Goal: Information Seeking & Learning: Find specific fact

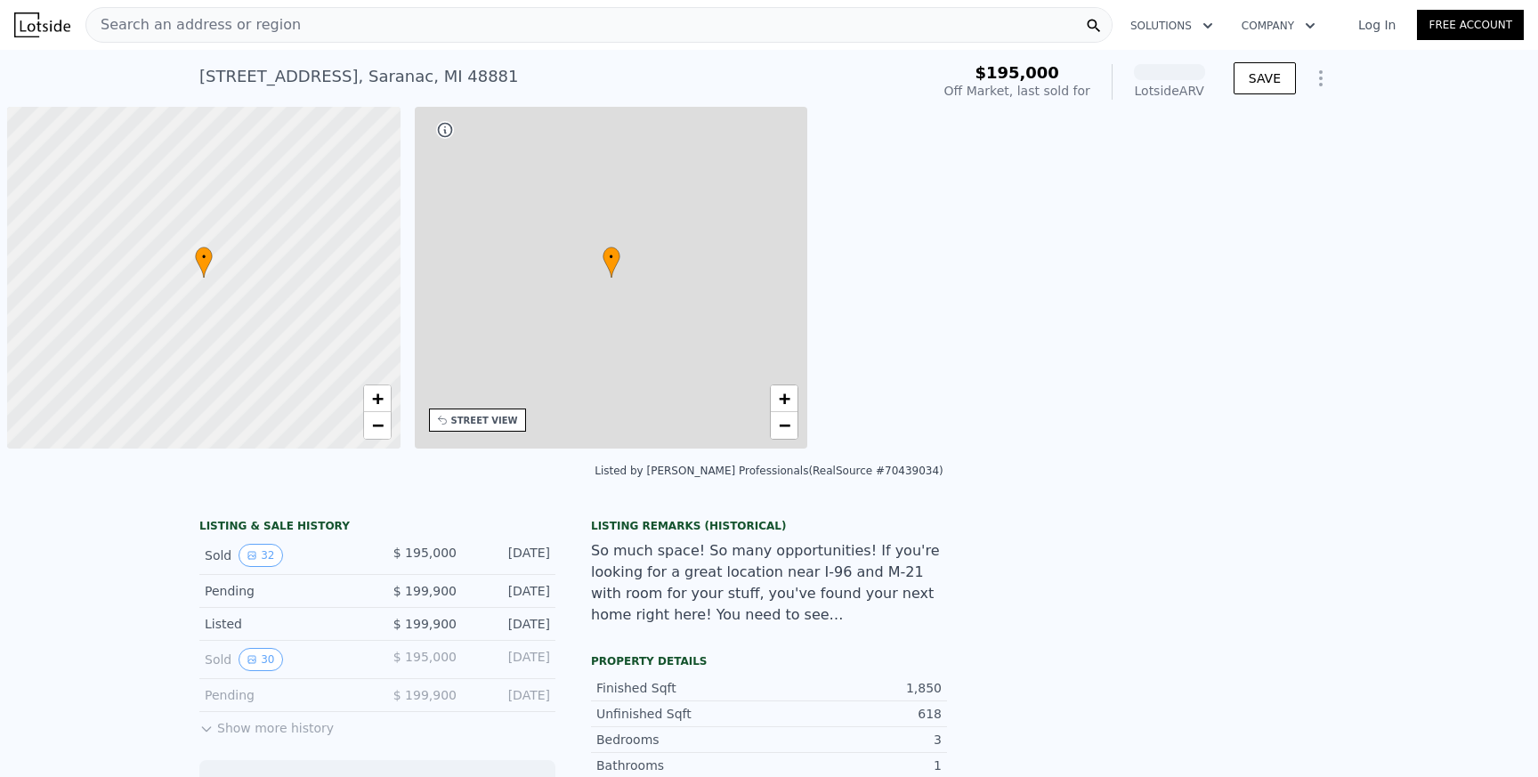
scroll to position [0, 7]
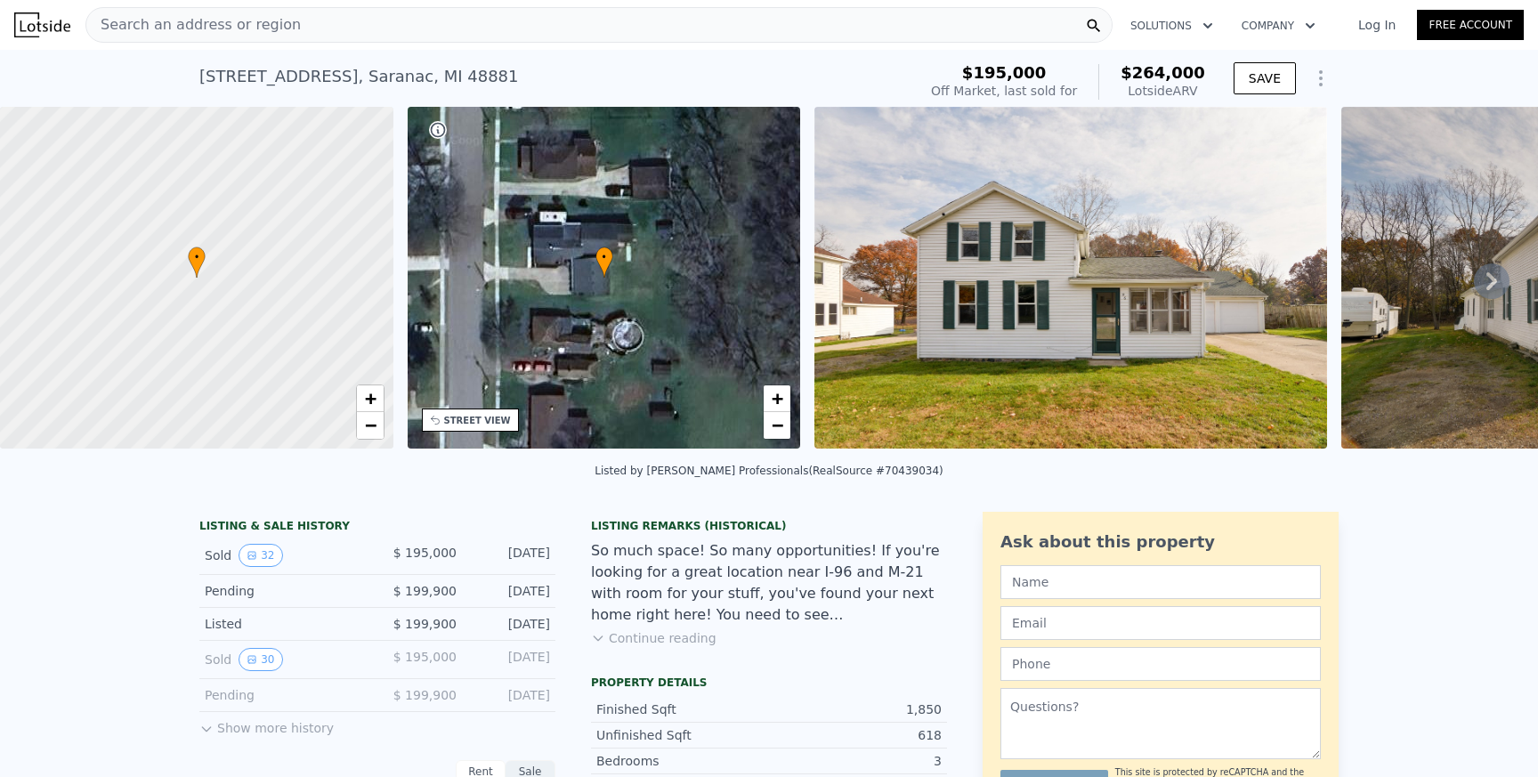
click at [334, 18] on div "Search an address or region" at bounding box center [598, 25] width 1027 height 36
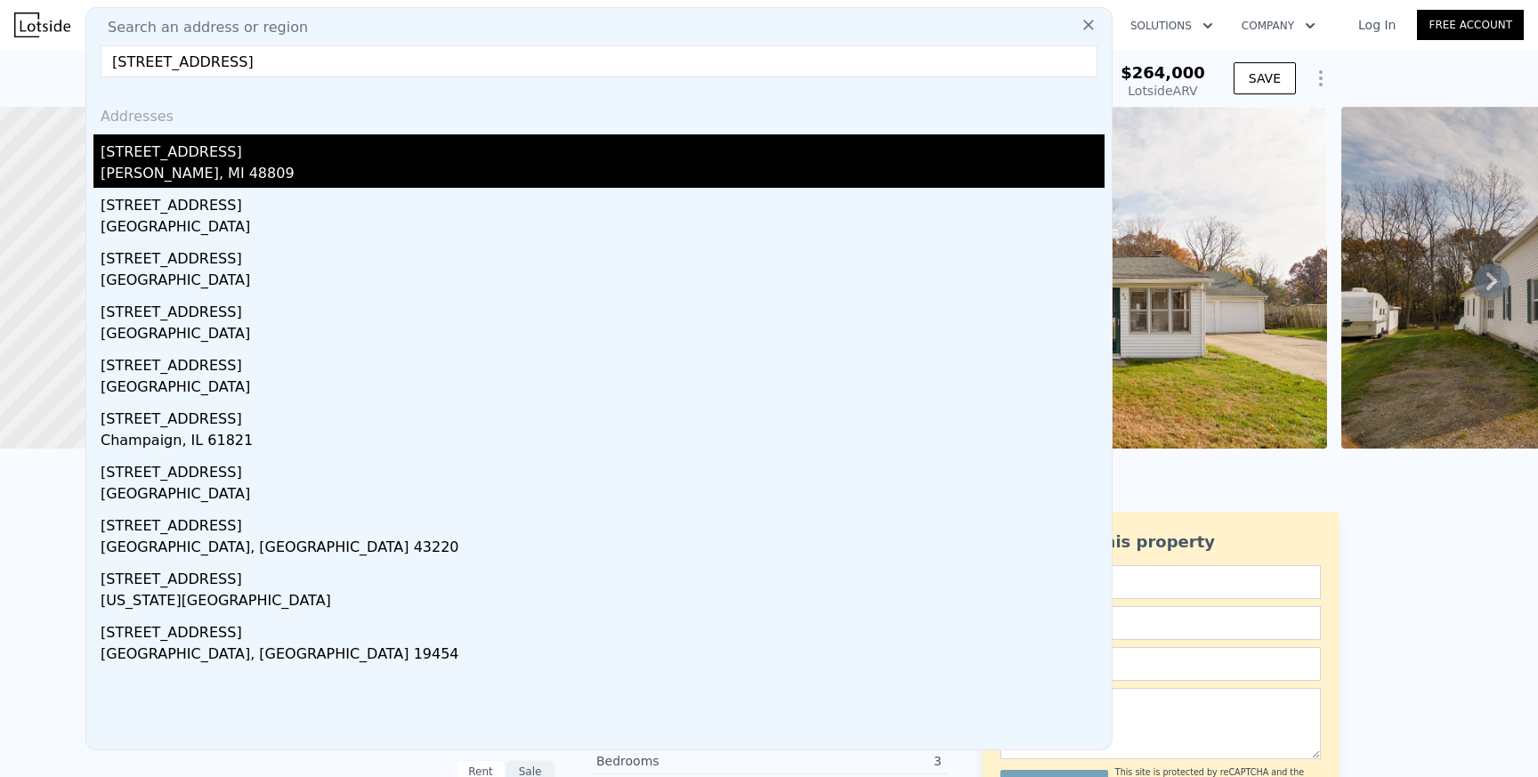
type input "[STREET_ADDRESS]"
click at [311, 159] on div "[STREET_ADDRESS]" at bounding box center [603, 148] width 1004 height 28
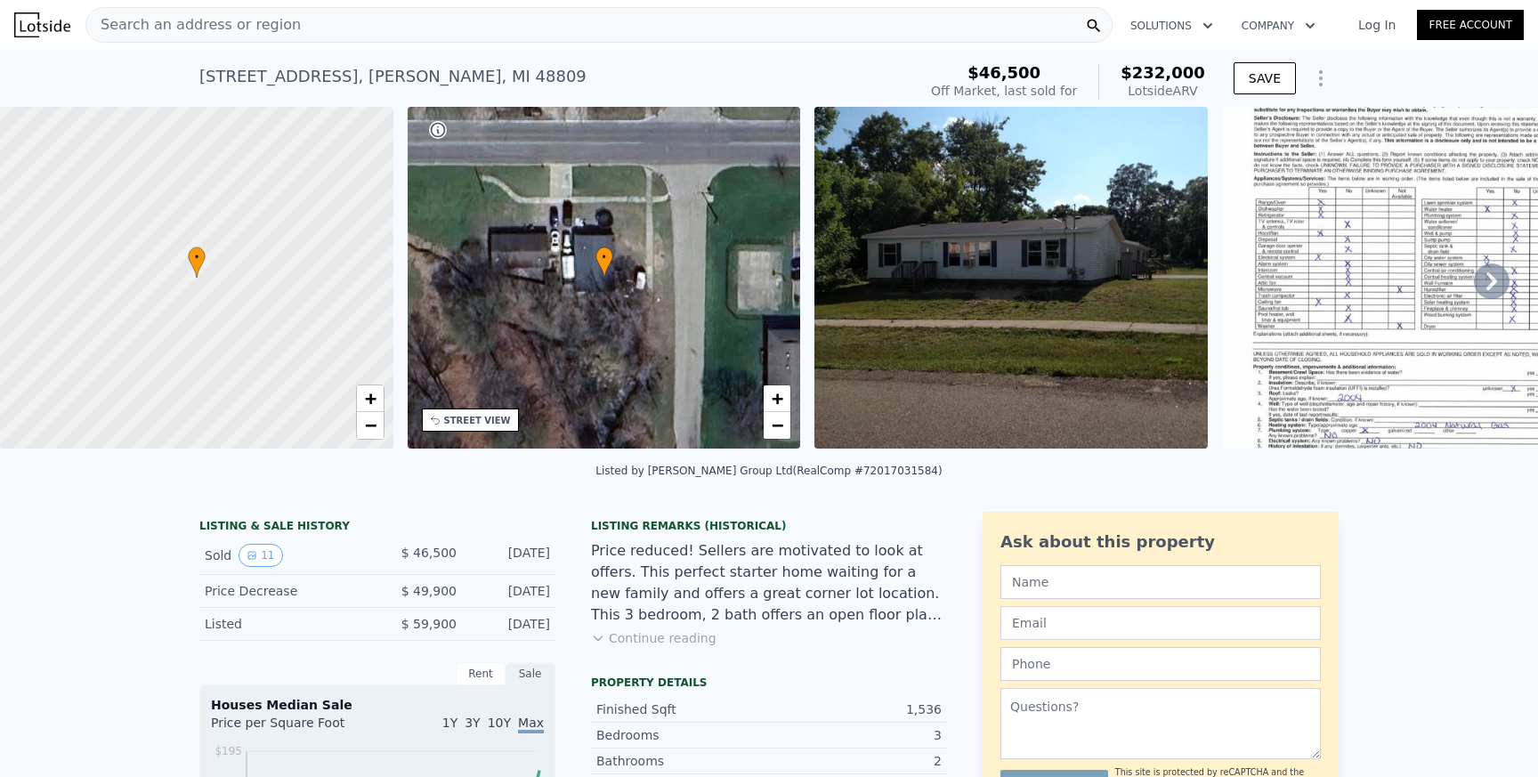
click at [1071, 283] on img at bounding box center [1010, 278] width 393 height 342
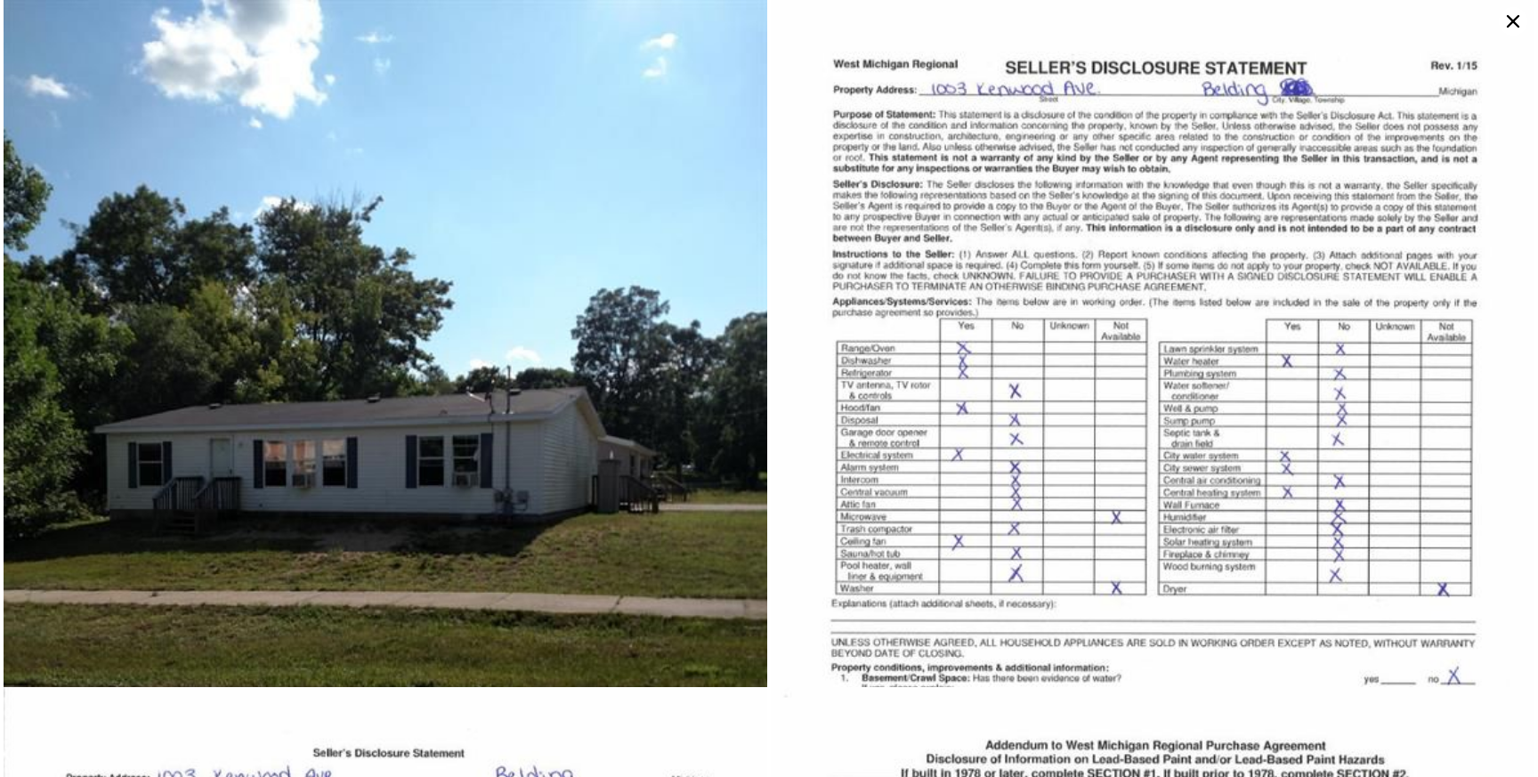
click at [1506, 13] on icon at bounding box center [1513, 21] width 28 height 28
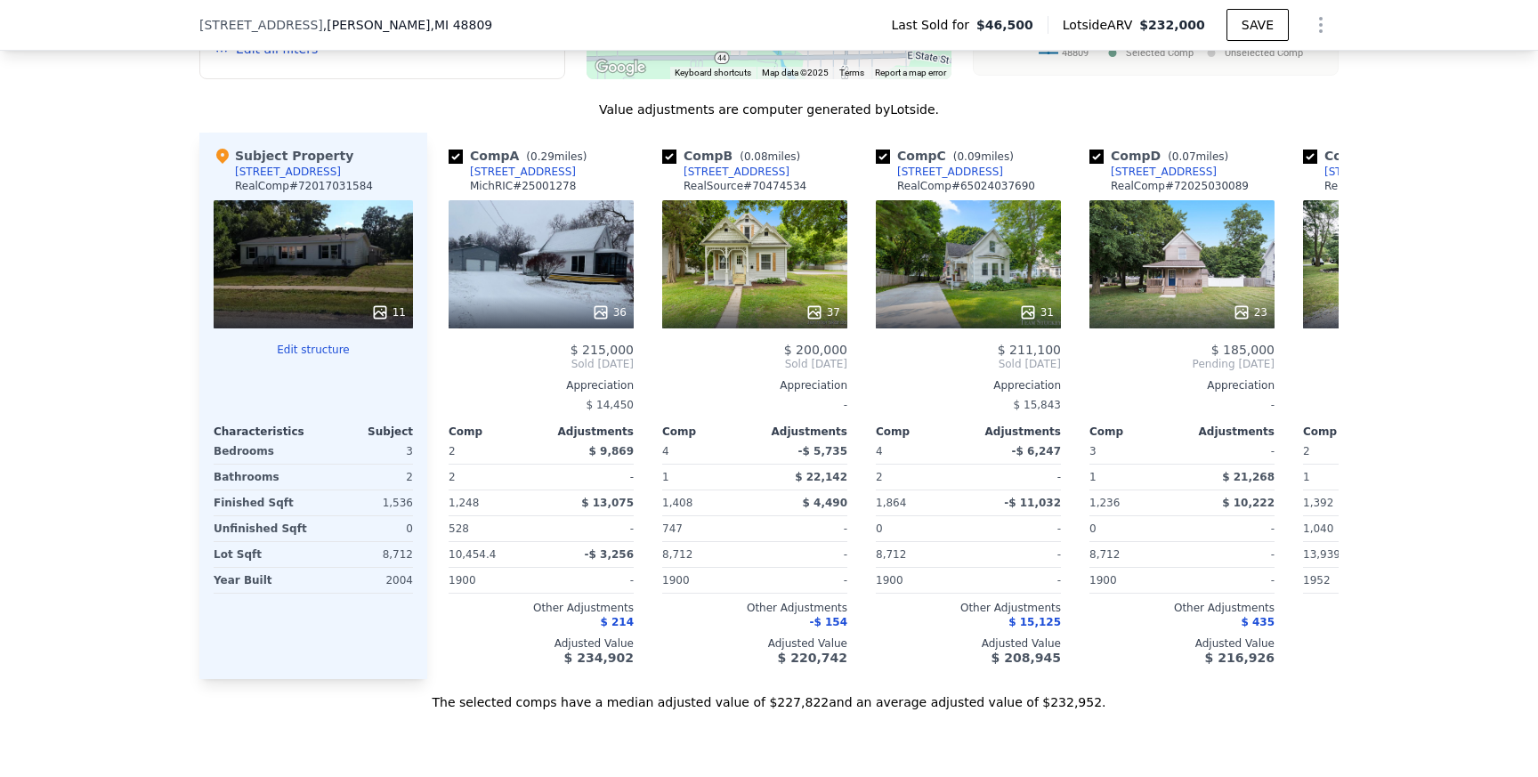
scroll to position [1546, 0]
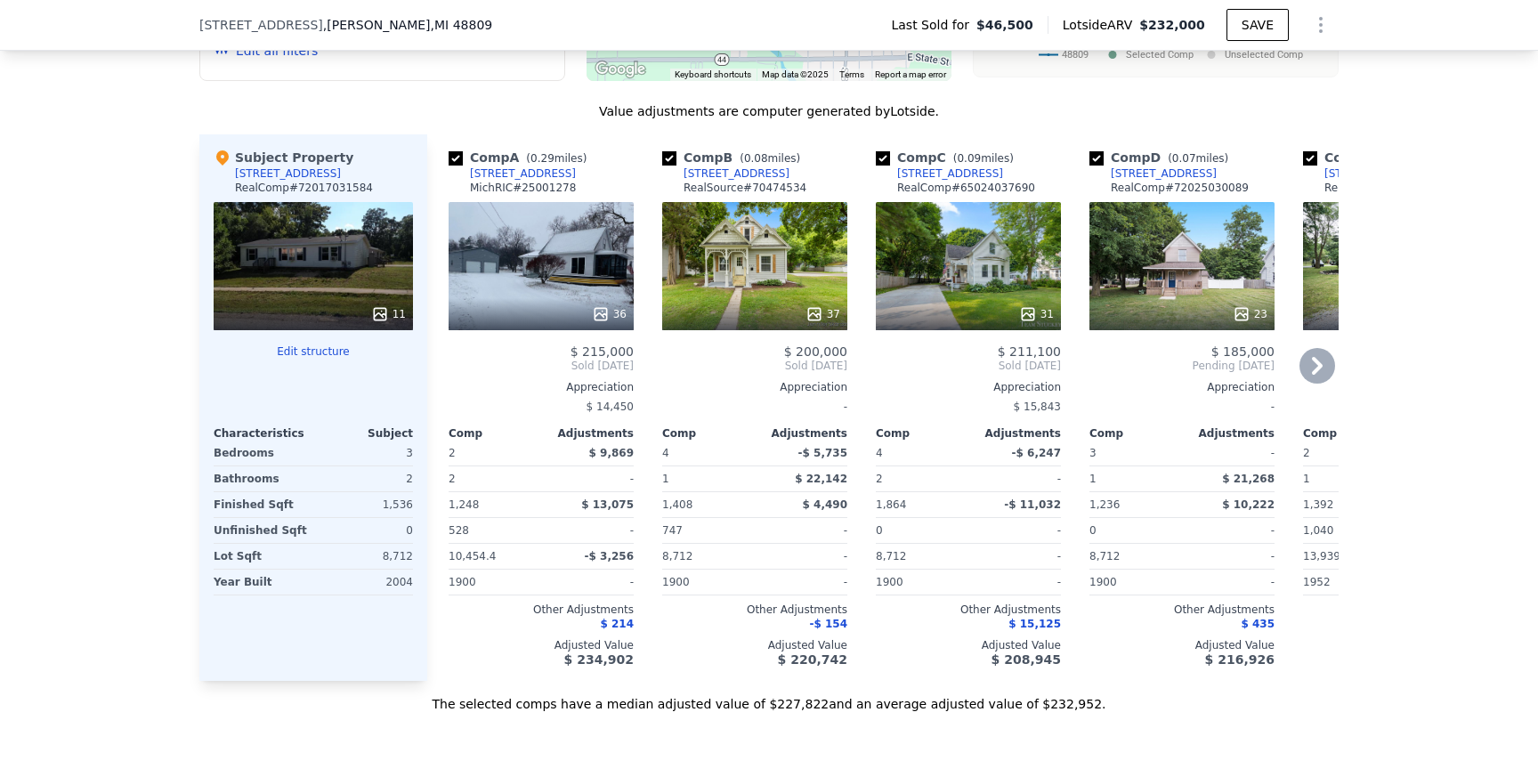
click at [1317, 357] on icon at bounding box center [1317, 366] width 11 height 18
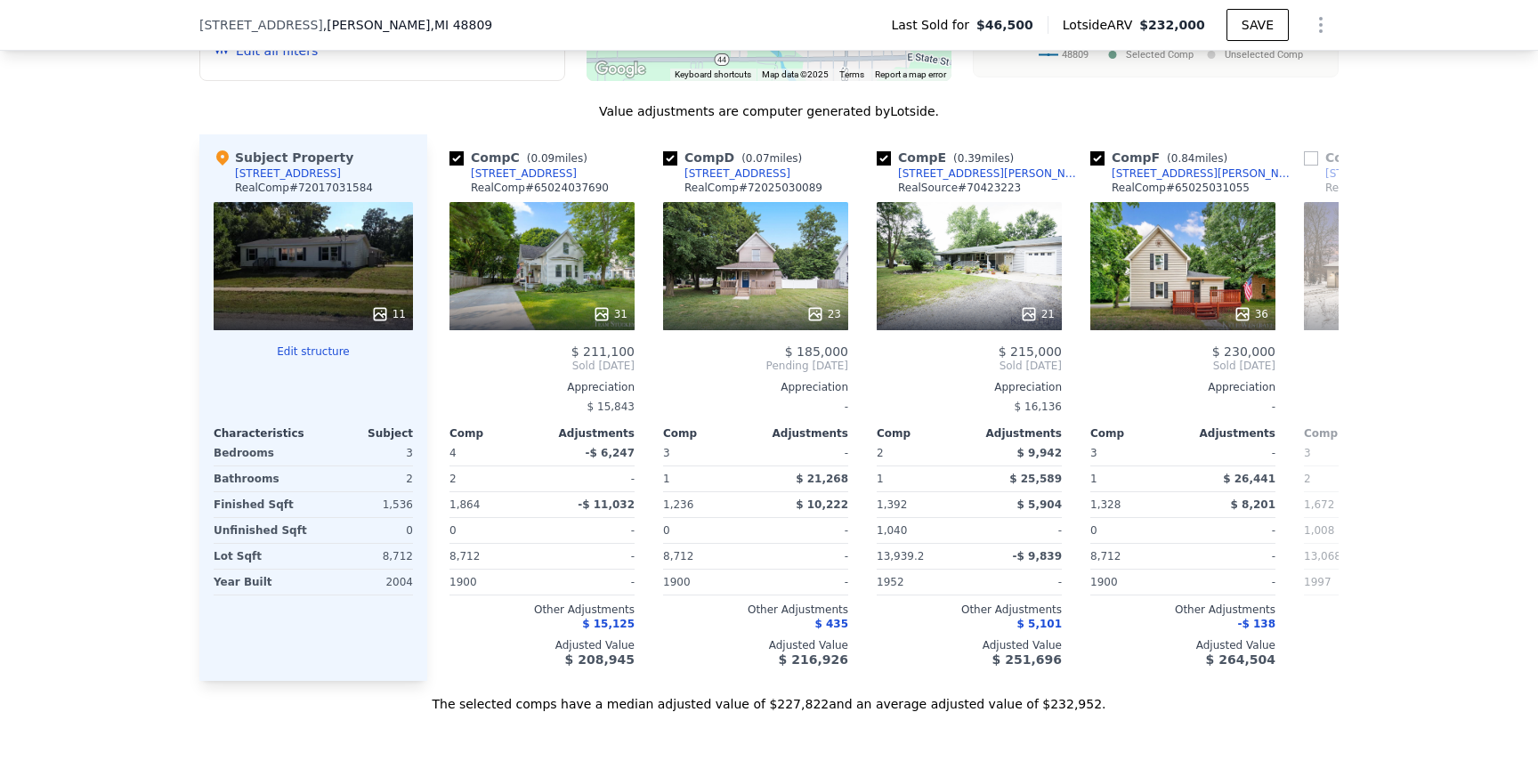
scroll to position [0, 427]
click at [1320, 358] on icon at bounding box center [1317, 366] width 11 height 18
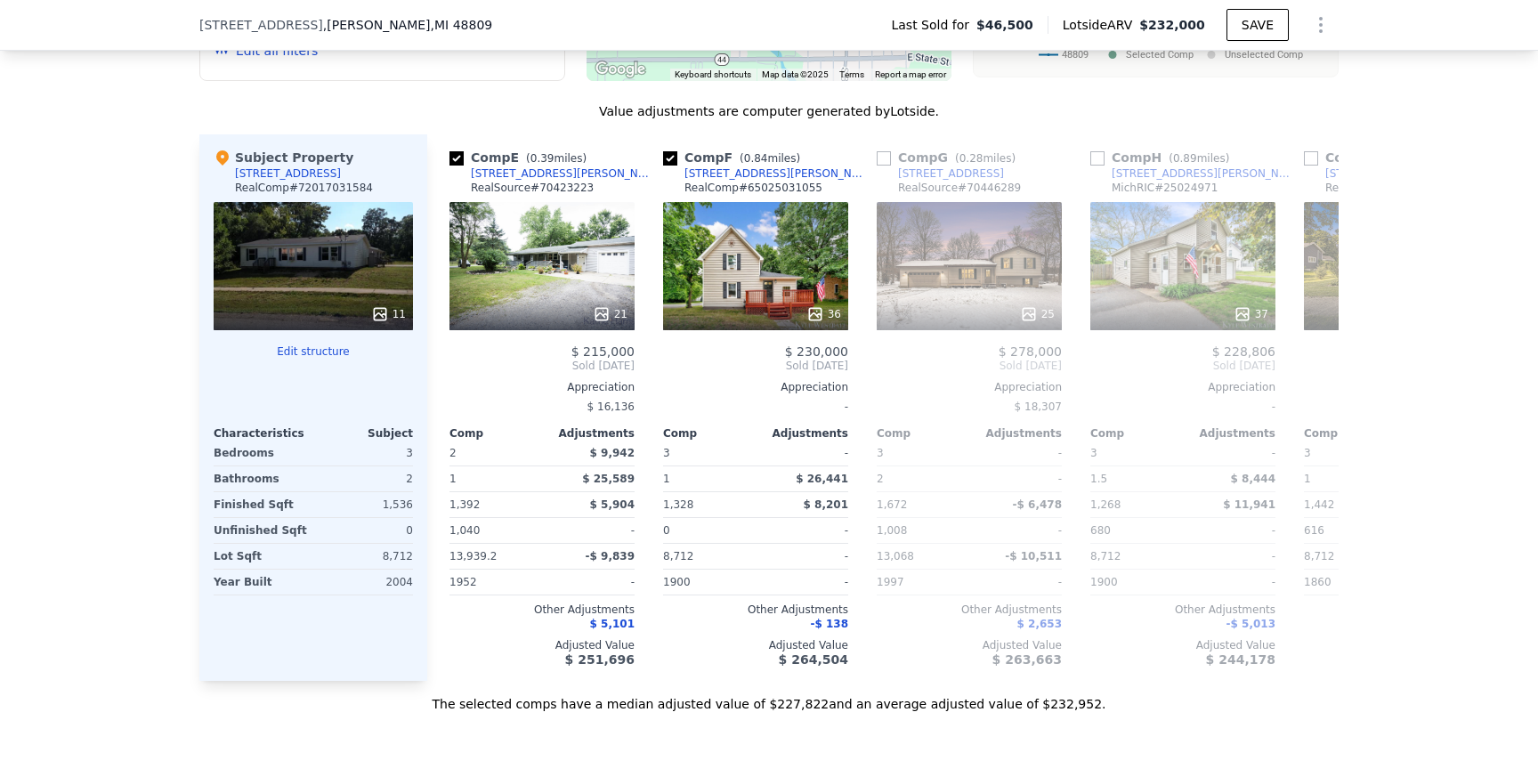
scroll to position [0, 854]
click at [456, 350] on icon at bounding box center [449, 366] width 36 height 36
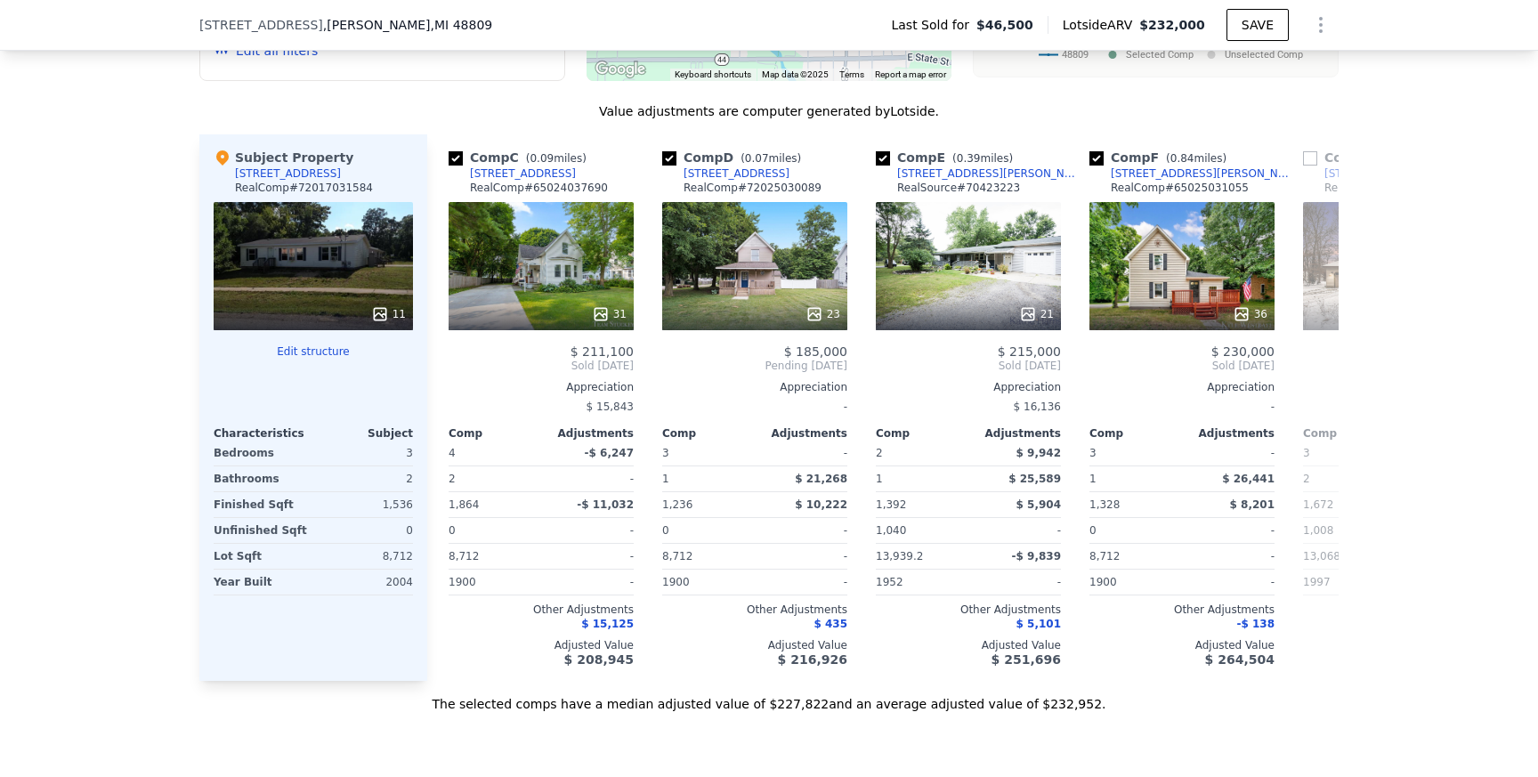
scroll to position [0, 427]
click at [457, 348] on icon at bounding box center [449, 366] width 36 height 36
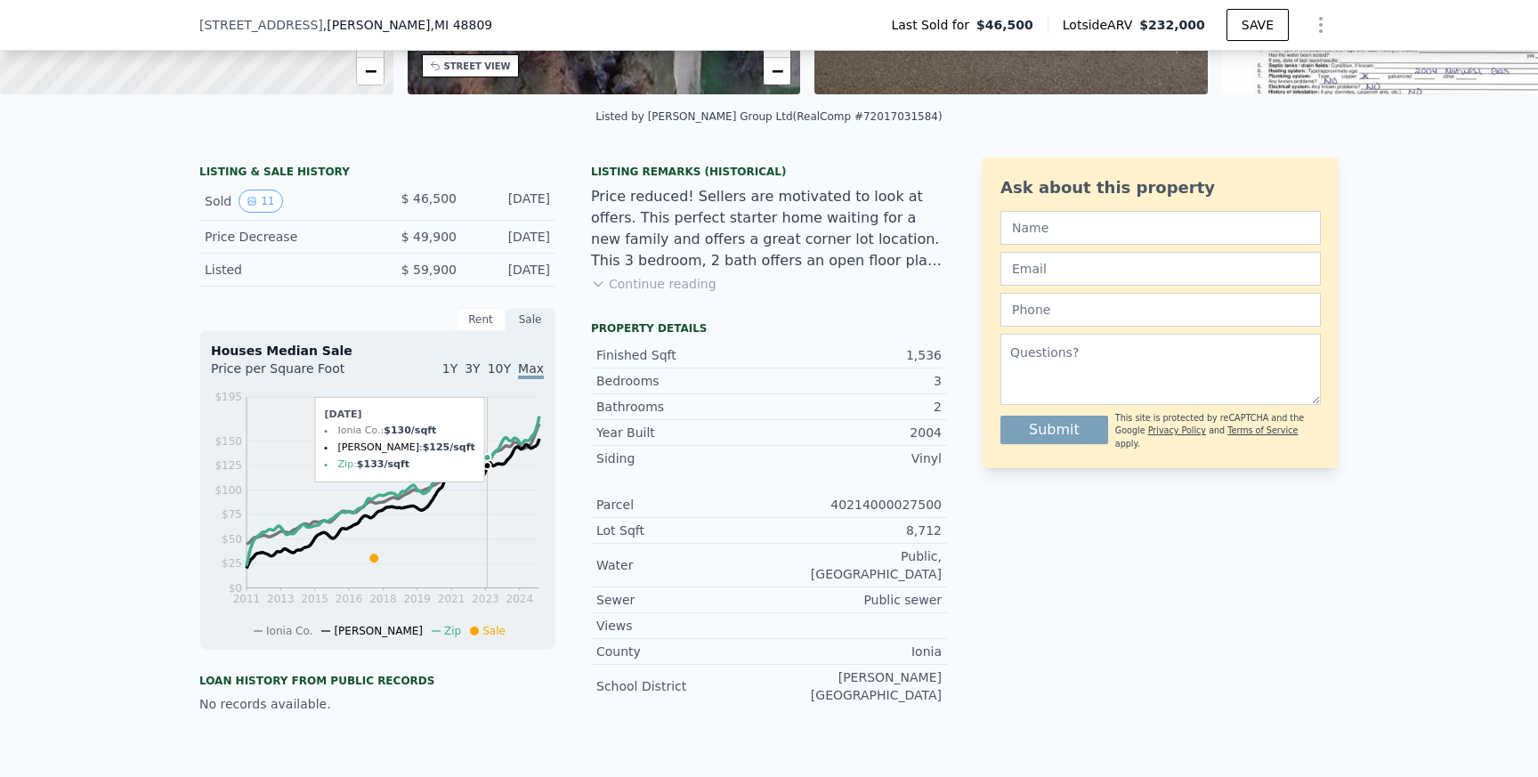
scroll to position [0, 0]
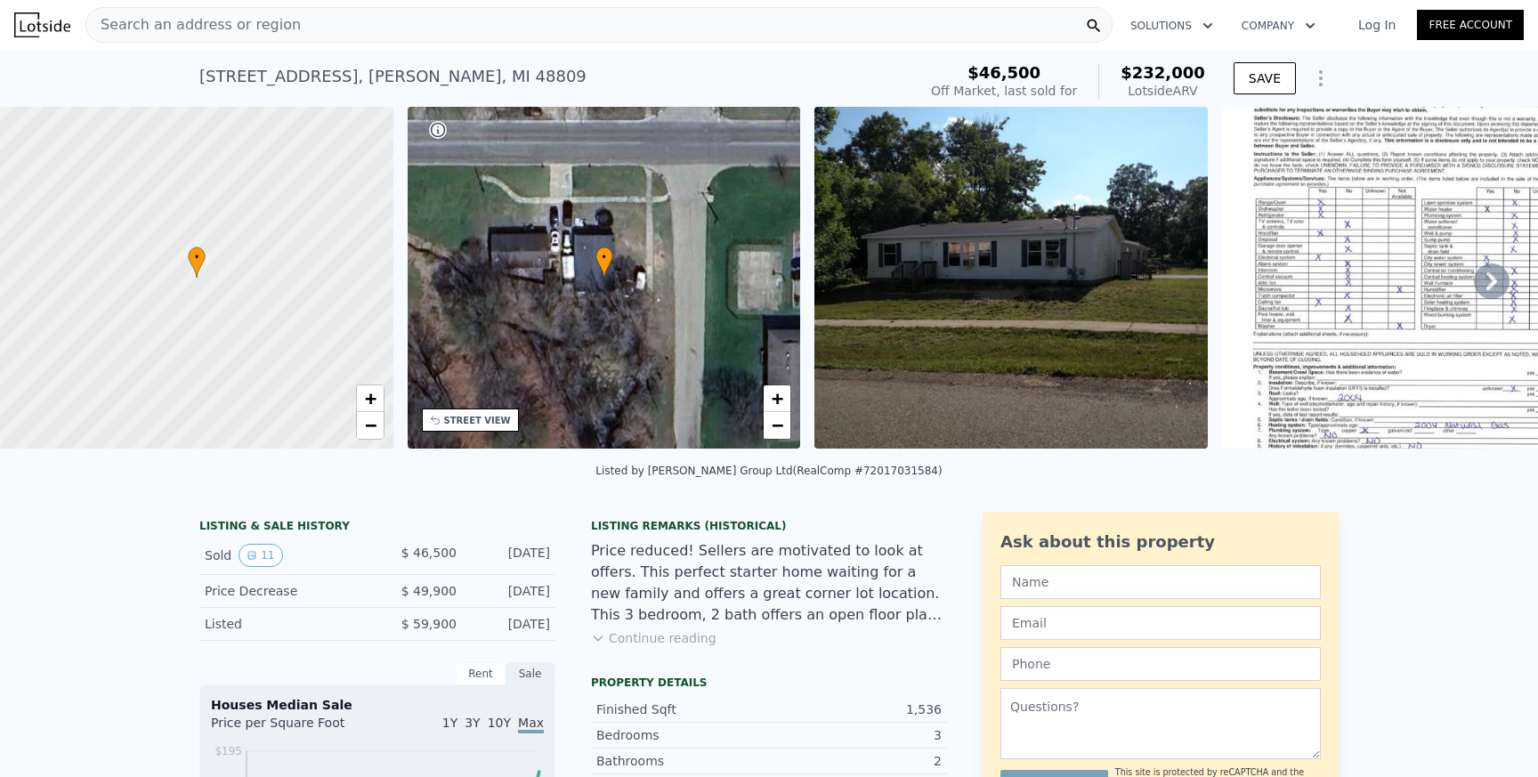
click at [439, 132] on icon at bounding box center [438, 130] width 18 height 18
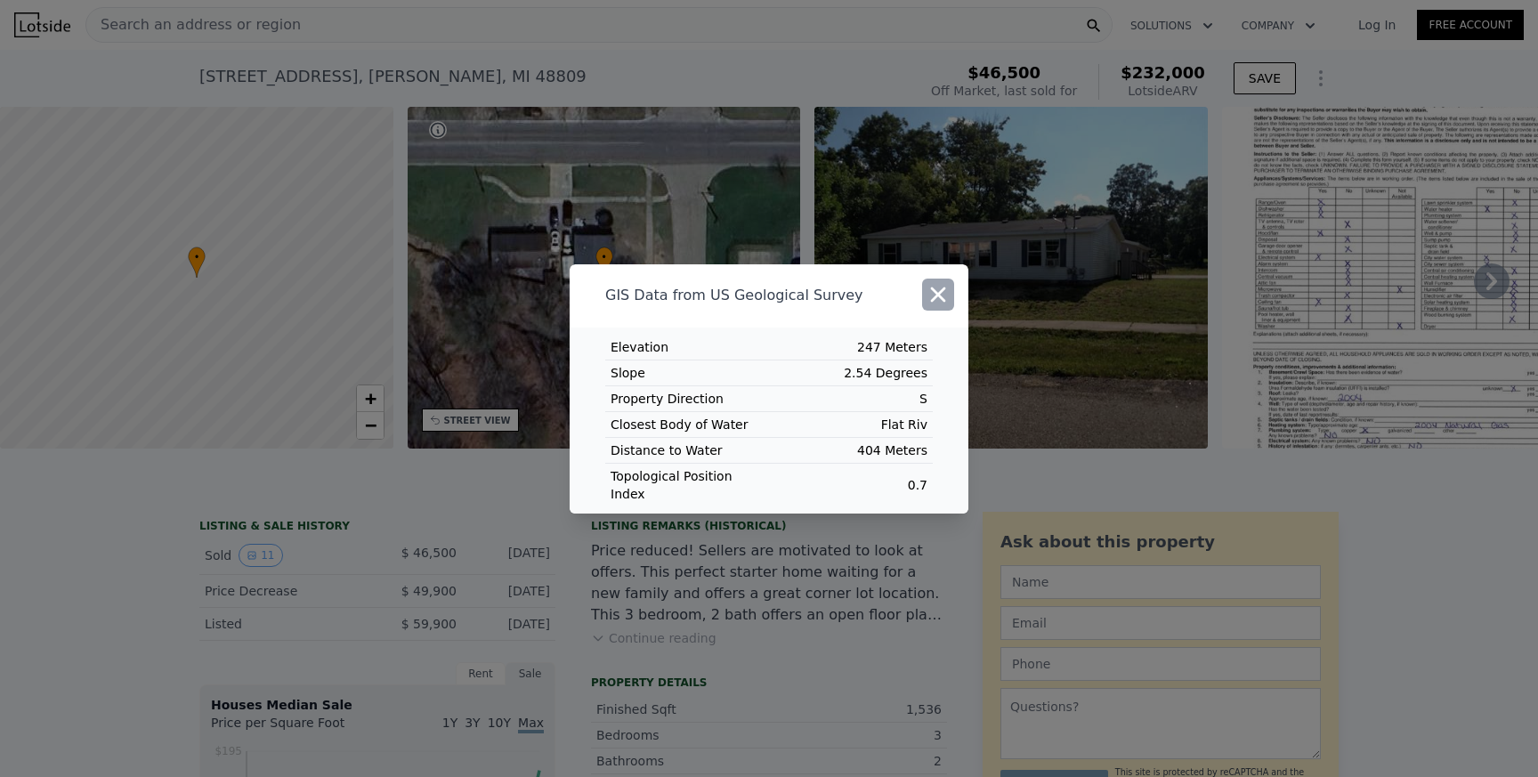
click at [946, 299] on icon "button" at bounding box center [938, 294] width 25 height 25
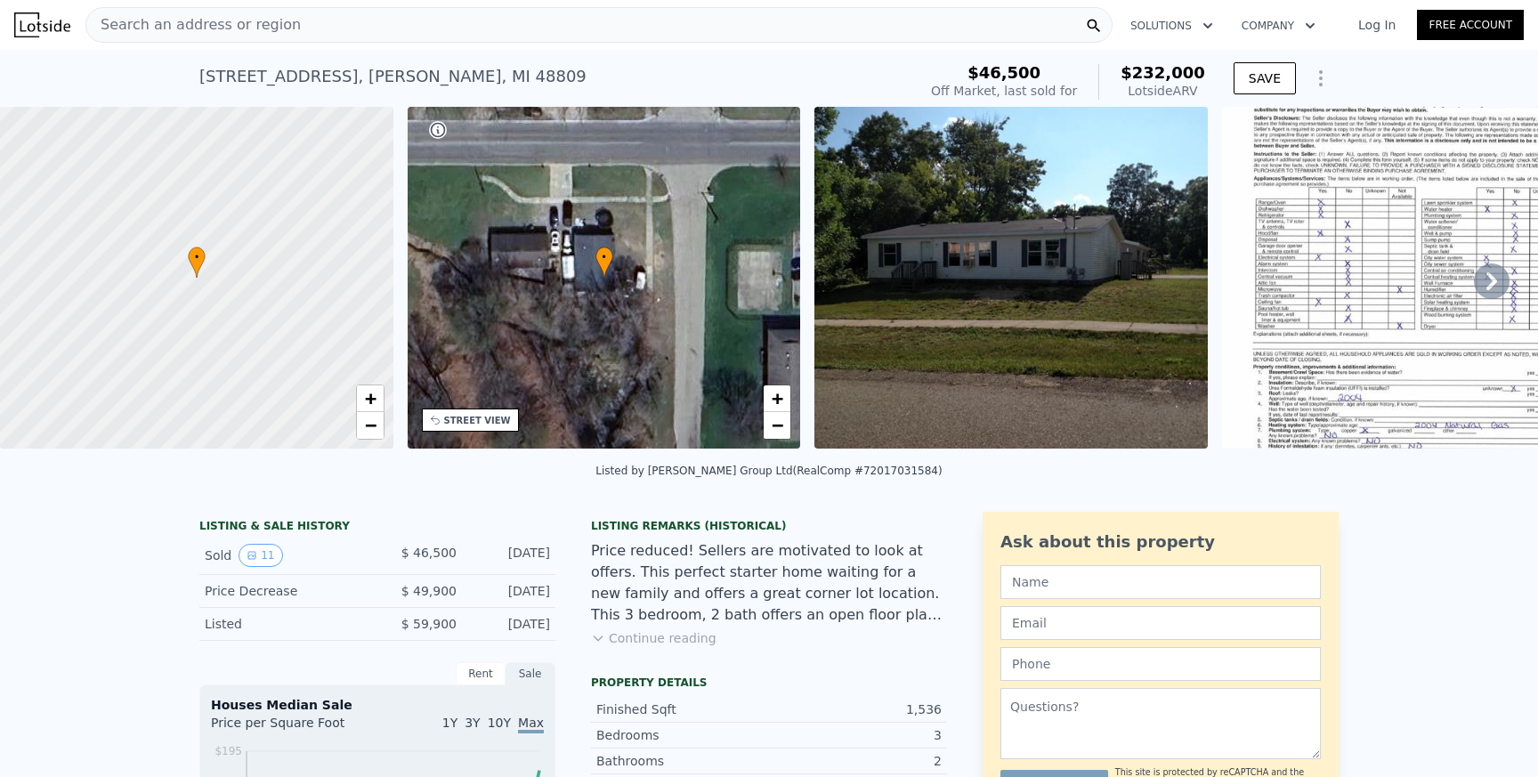
click at [600, 629] on button "Continue reading" at bounding box center [653, 638] width 125 height 18
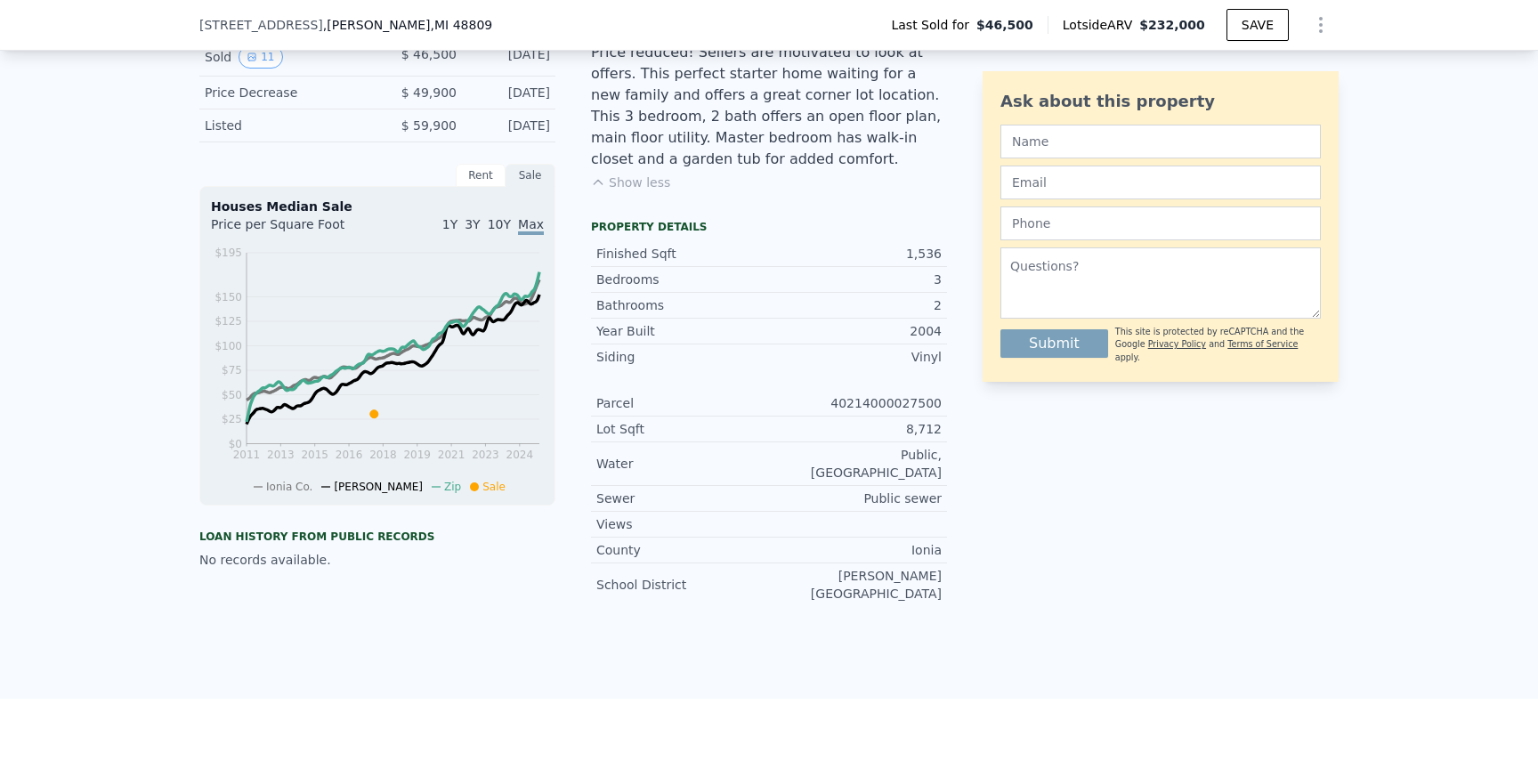
scroll to position [481, 0]
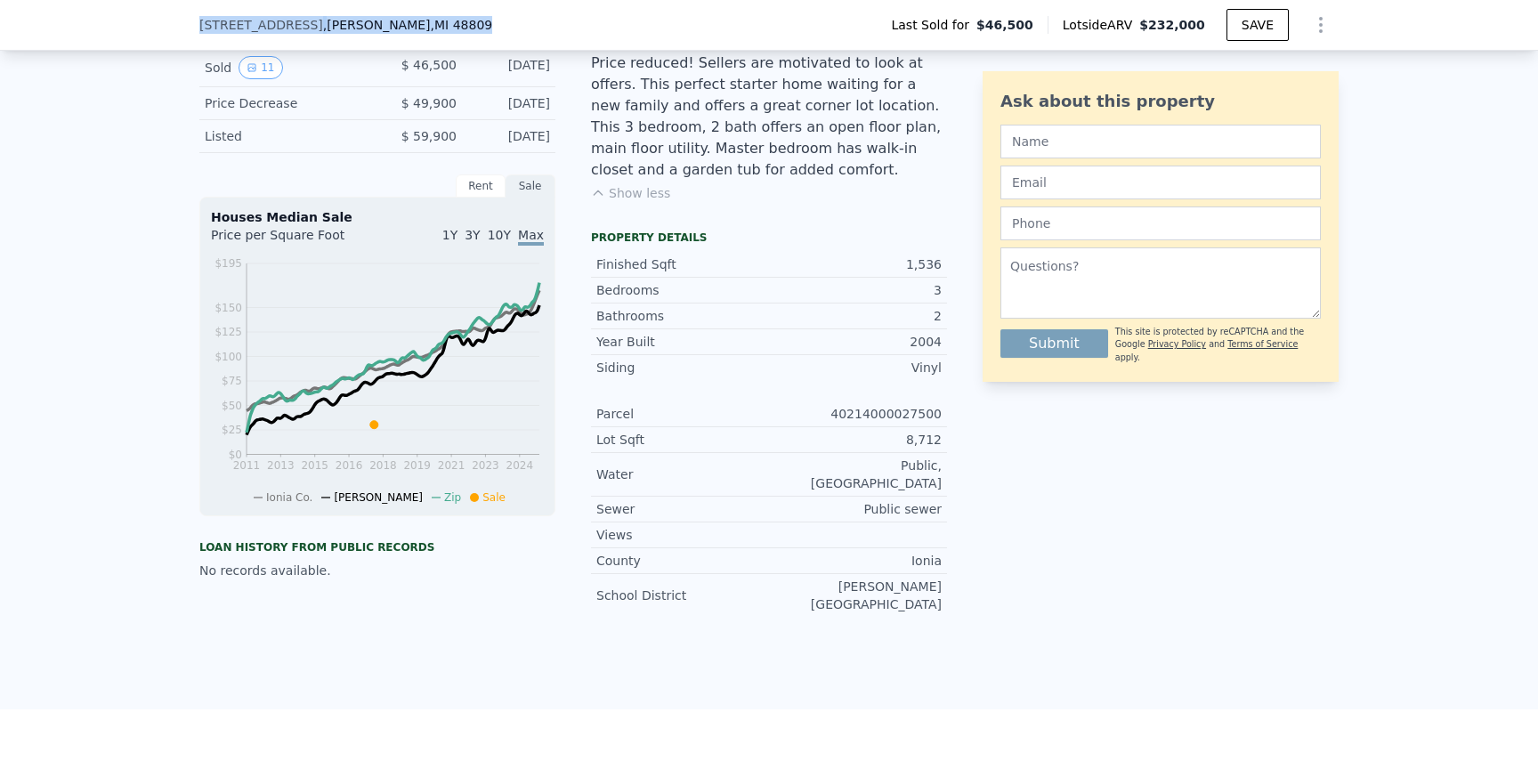
copy div "[STREET_ADDRESS][PERSON_NAME]"
drag, startPoint x: 198, startPoint y: 21, endPoint x: 433, endPoint y: 34, distance: 234.4
click at [433, 34] on div "[STREET_ADDRESS][PERSON_NAME] Last Sold for $46,500 Lotside ARV $232,000 SAVE" at bounding box center [769, 25] width 1538 height 51
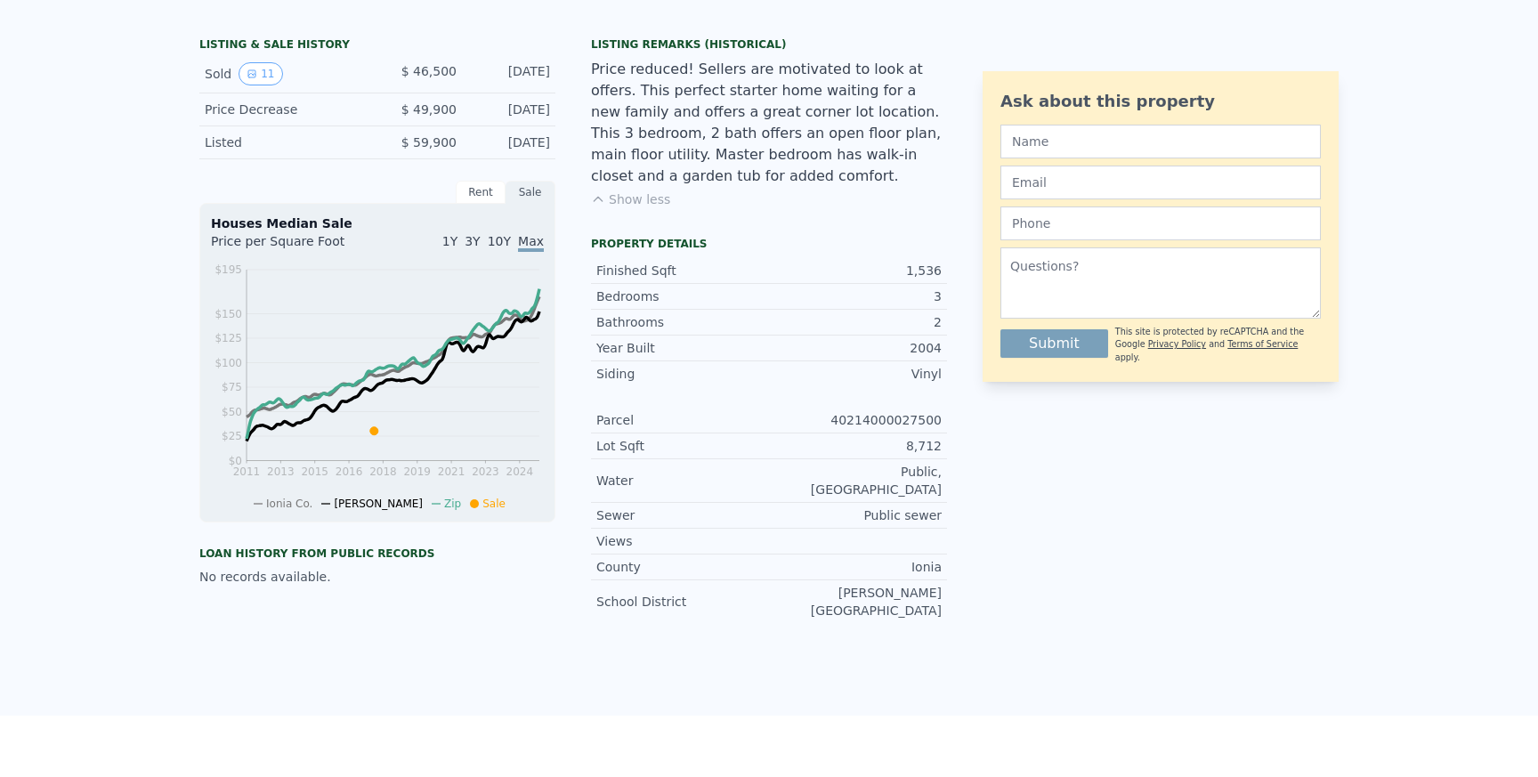
scroll to position [0, 0]
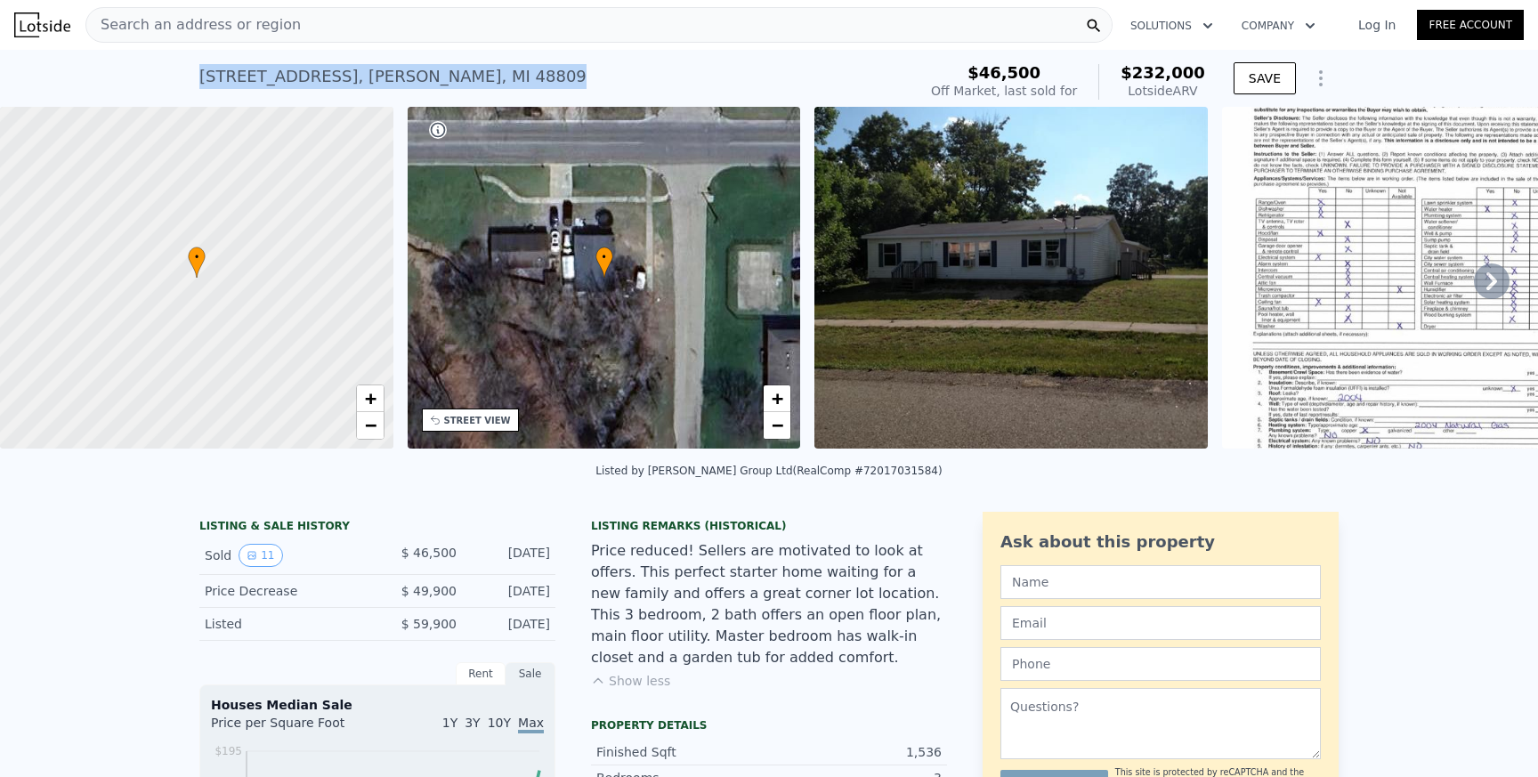
drag, startPoint x: 198, startPoint y: 76, endPoint x: 513, endPoint y: 89, distance: 315.3
click at [513, 89] on div "[STREET_ADDRESS][PERSON_NAME] Sold [DATE] for $46,500 (~ARV $232k ) $46,500 Off…" at bounding box center [769, 78] width 1538 height 57
copy div "[STREET_ADDRESS][PERSON_NAME]"
copy div "$ 46,500 [DATE]"
drag, startPoint x: 402, startPoint y: 550, endPoint x: 554, endPoint y: 551, distance: 152.2
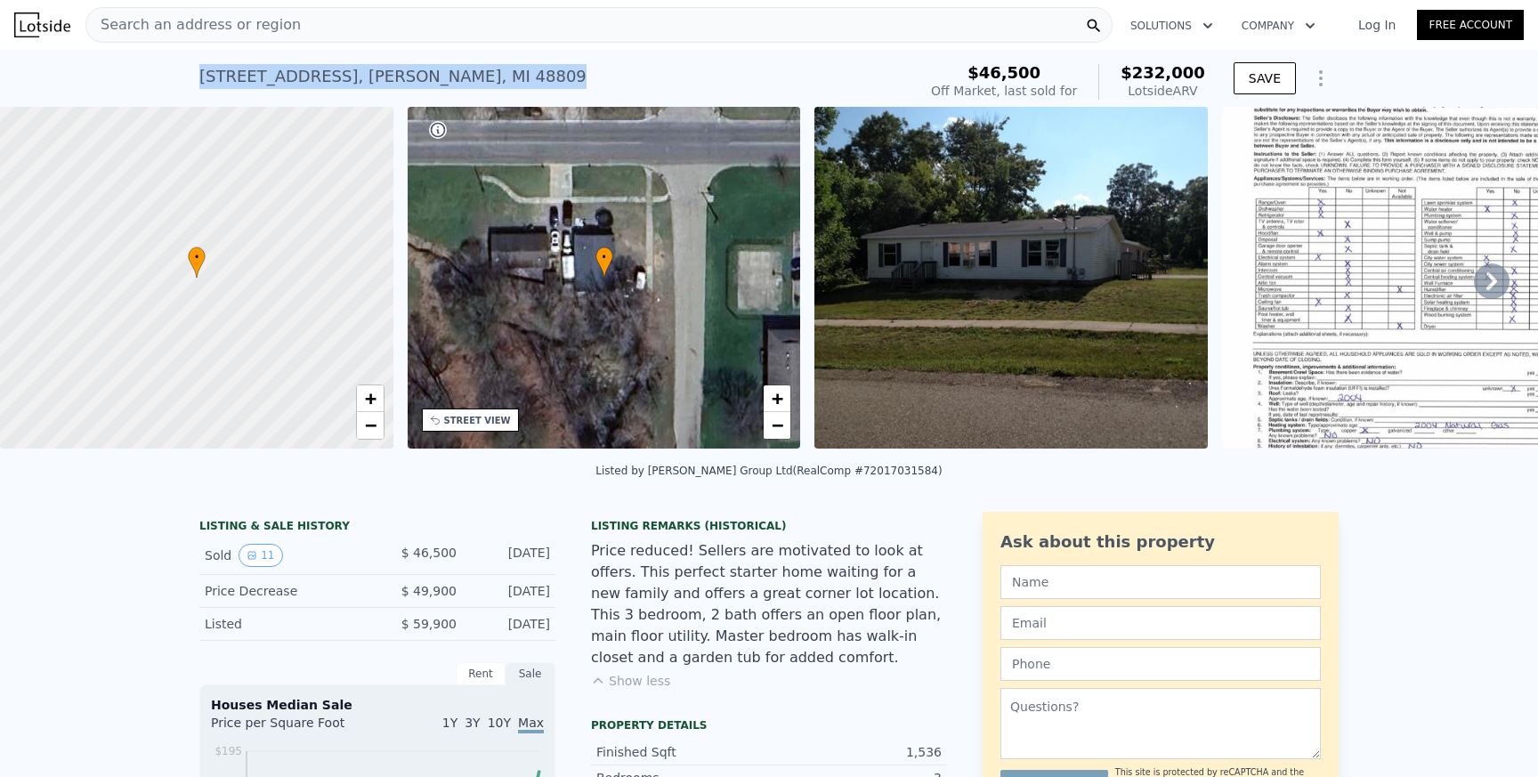
click at [554, 551] on div "Sold 11 $ 46,500 [DATE]" at bounding box center [377, 556] width 356 height 38
copy div "[STREET_ADDRESS][PERSON_NAME]"
drag, startPoint x: 198, startPoint y: 78, endPoint x: 507, endPoint y: 85, distance: 308.9
click at [507, 85] on div "[STREET_ADDRESS][PERSON_NAME]" at bounding box center [392, 76] width 387 height 25
click at [1502, 279] on icon at bounding box center [1492, 281] width 36 height 36
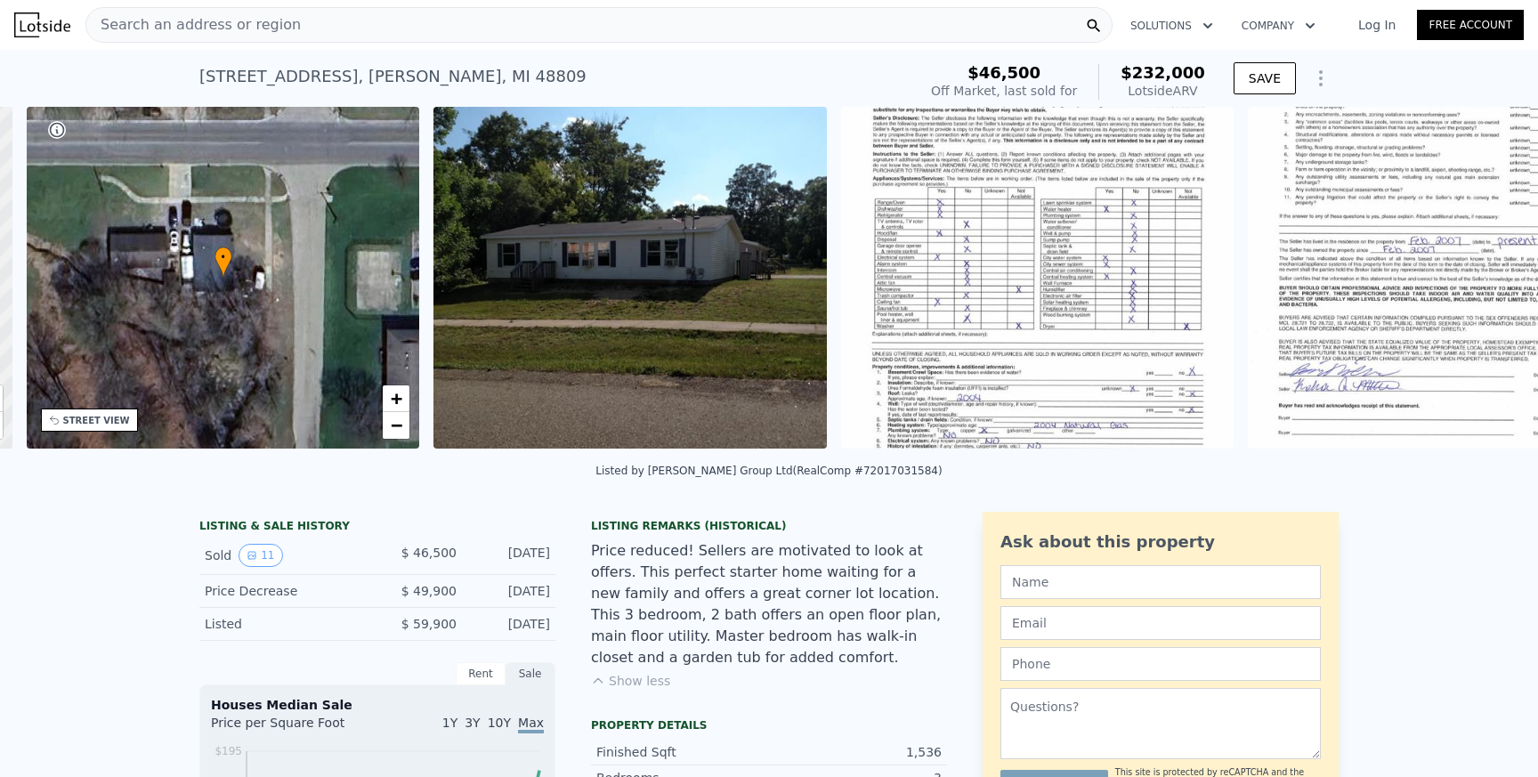
scroll to position [0, 414]
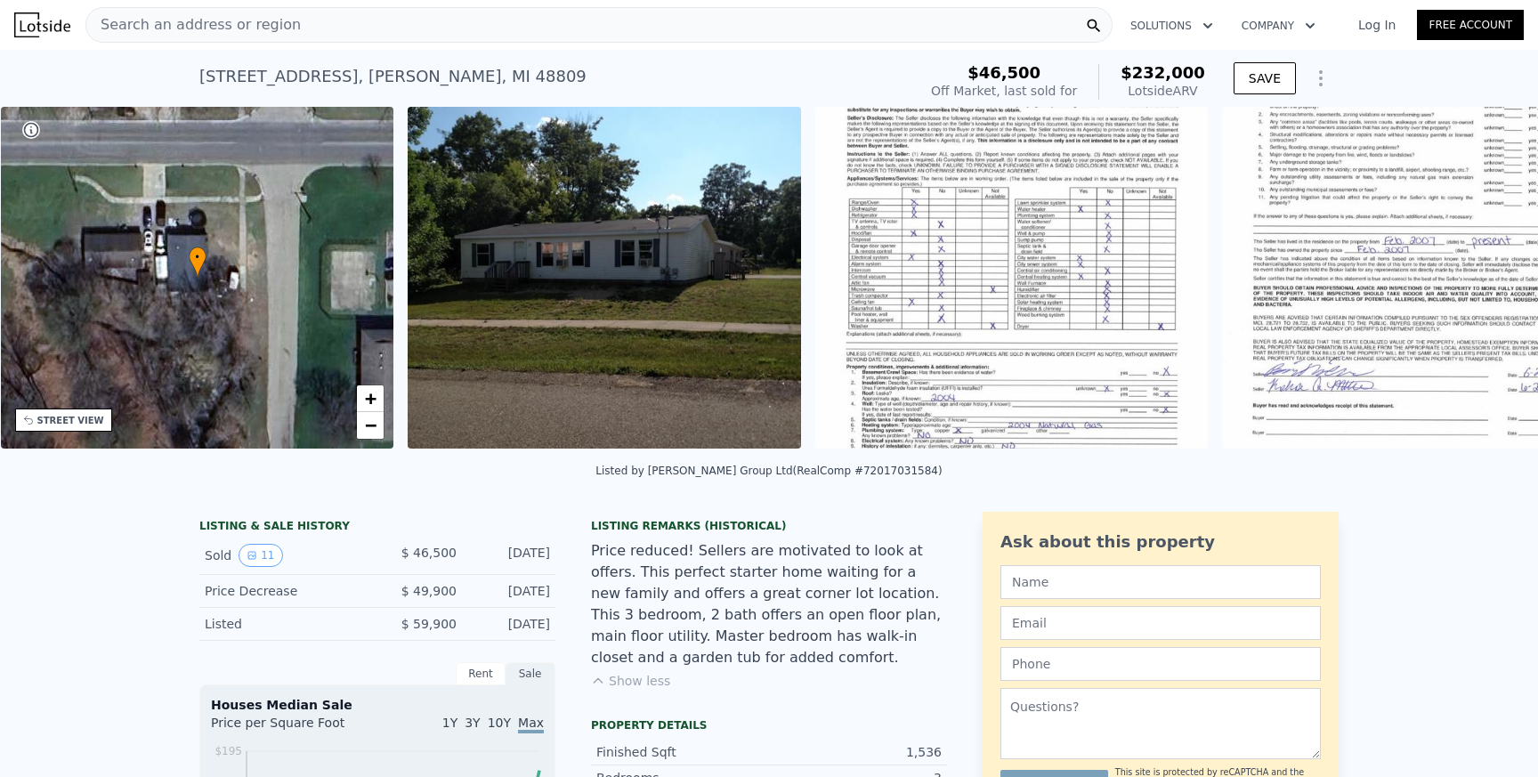
click at [1502, 279] on div "• + − • + − STREET VIEW Loading... SATELLITE VIEW" at bounding box center [769, 281] width 1538 height 348
click at [1502, 279] on icon at bounding box center [1492, 281] width 36 height 36
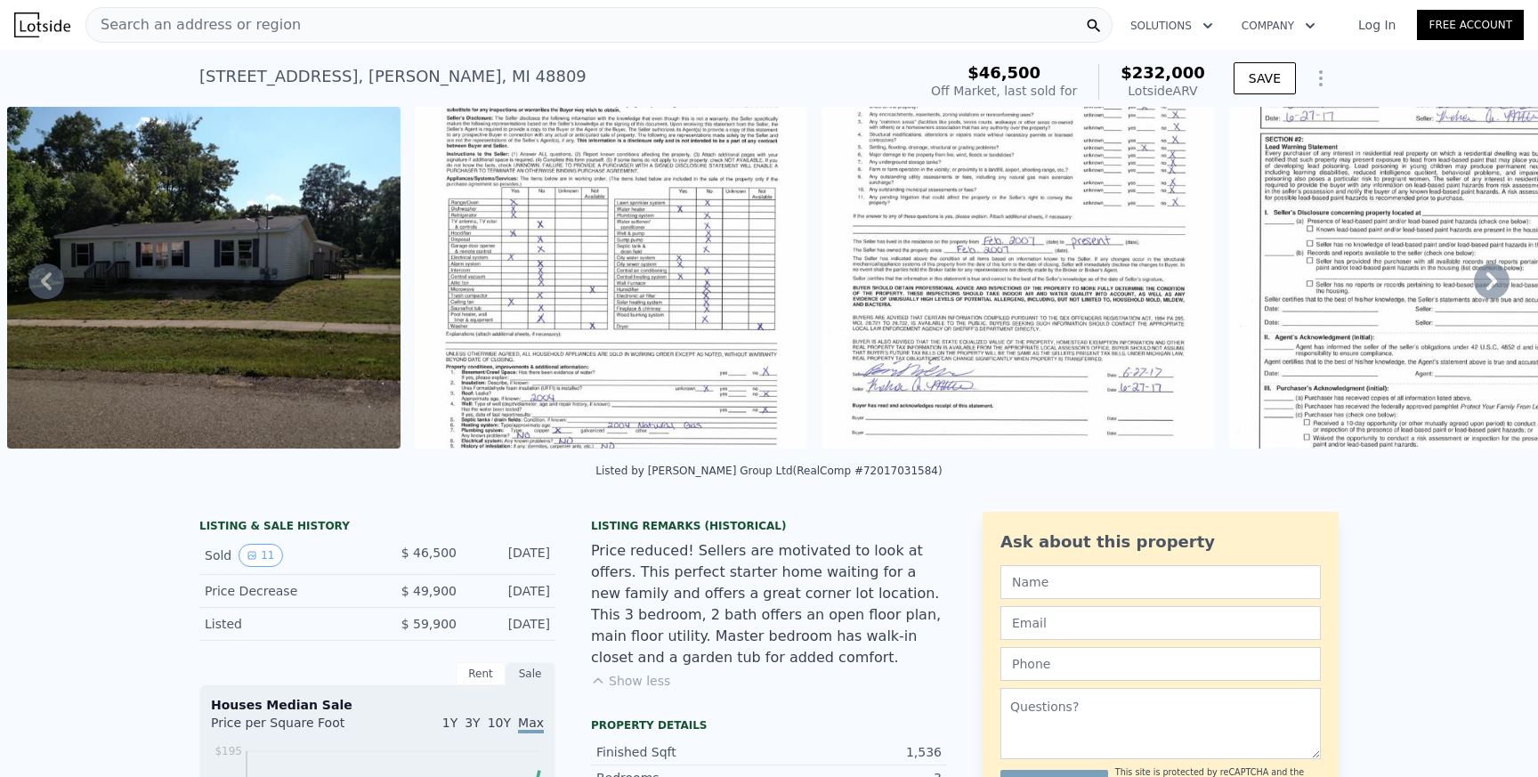
click at [1491, 285] on icon at bounding box center [1491, 281] width 11 height 18
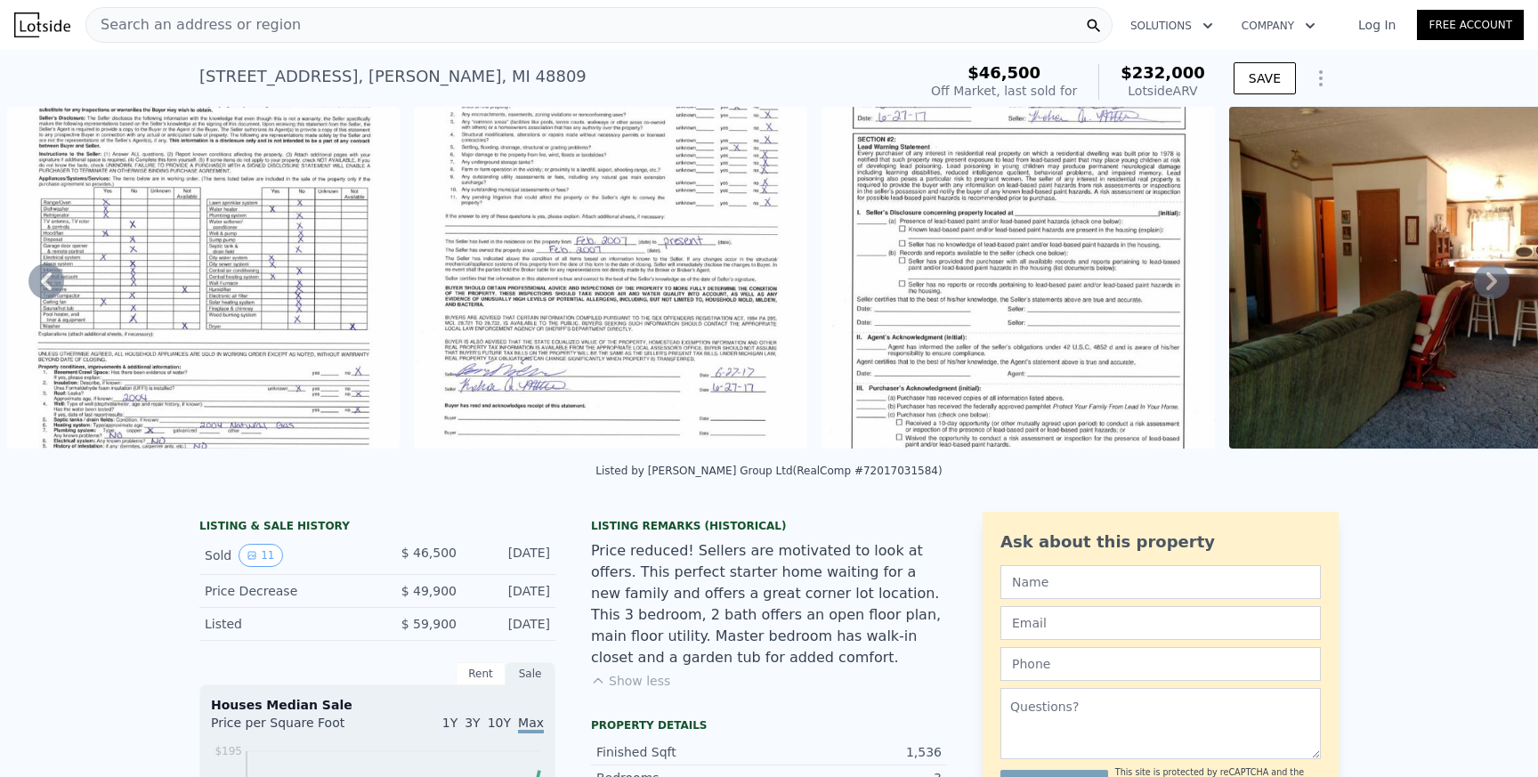
click at [1489, 282] on icon at bounding box center [1492, 281] width 36 height 36
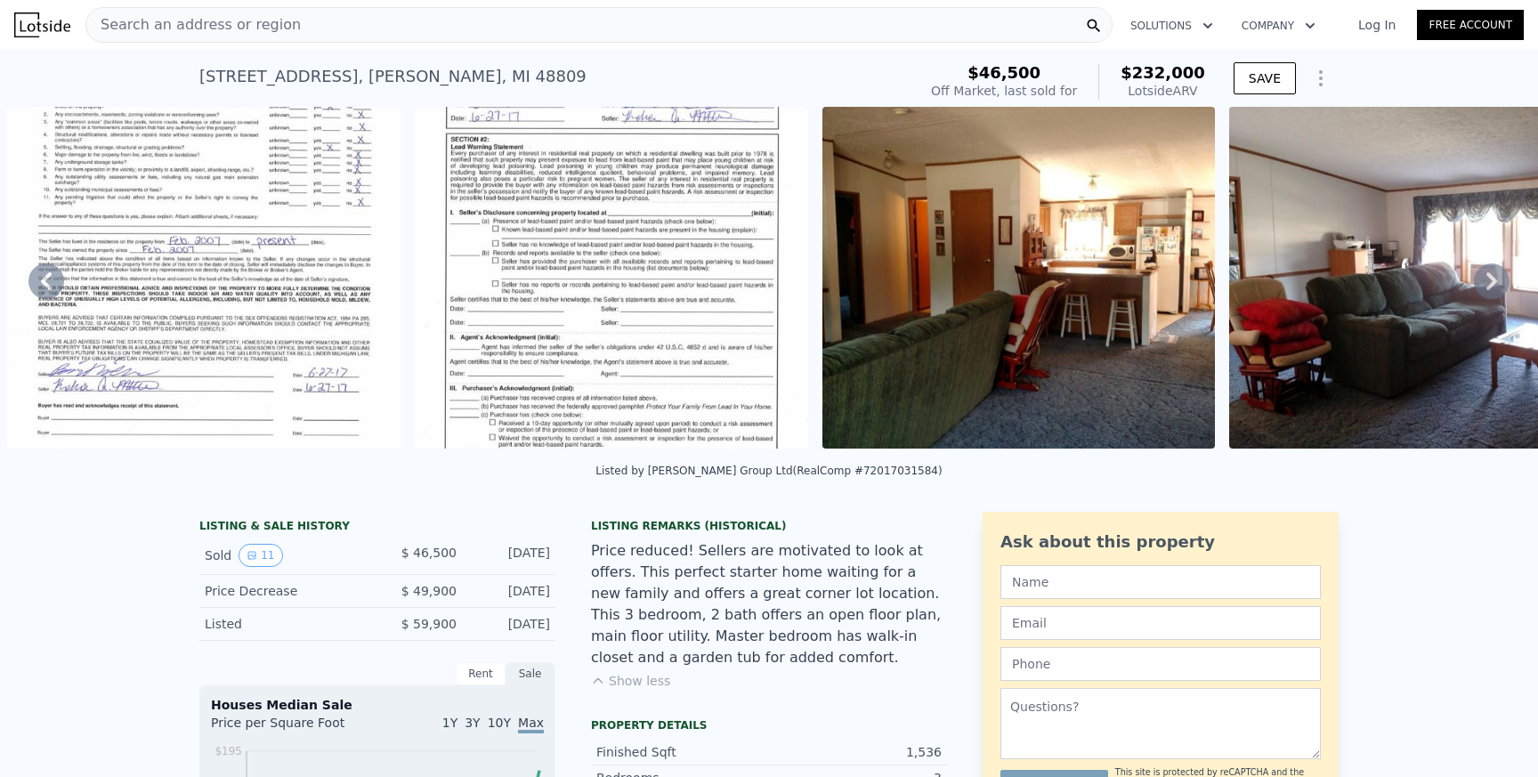
click at [1489, 282] on icon at bounding box center [1492, 281] width 36 height 36
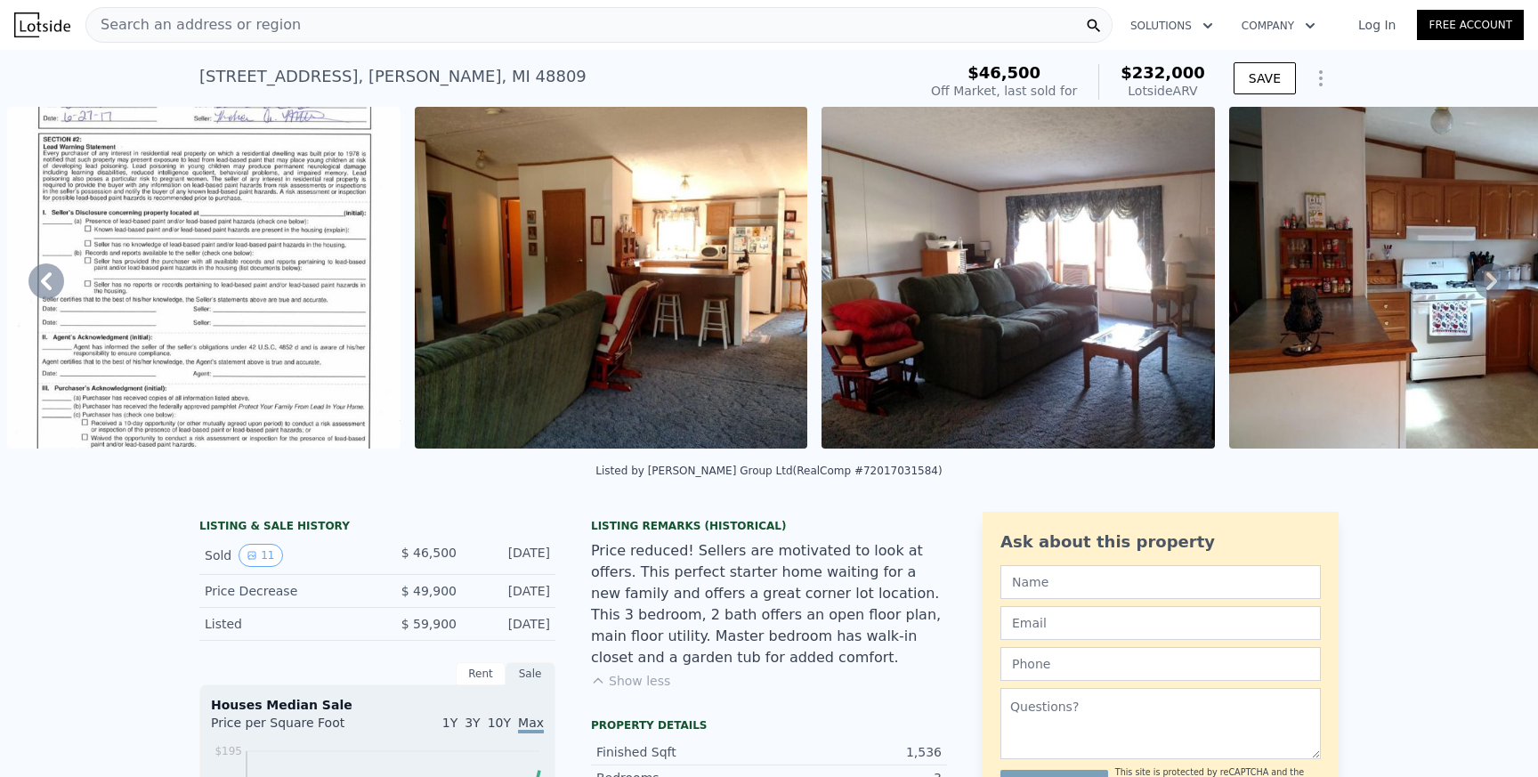
click at [1489, 282] on icon at bounding box center [1492, 281] width 36 height 36
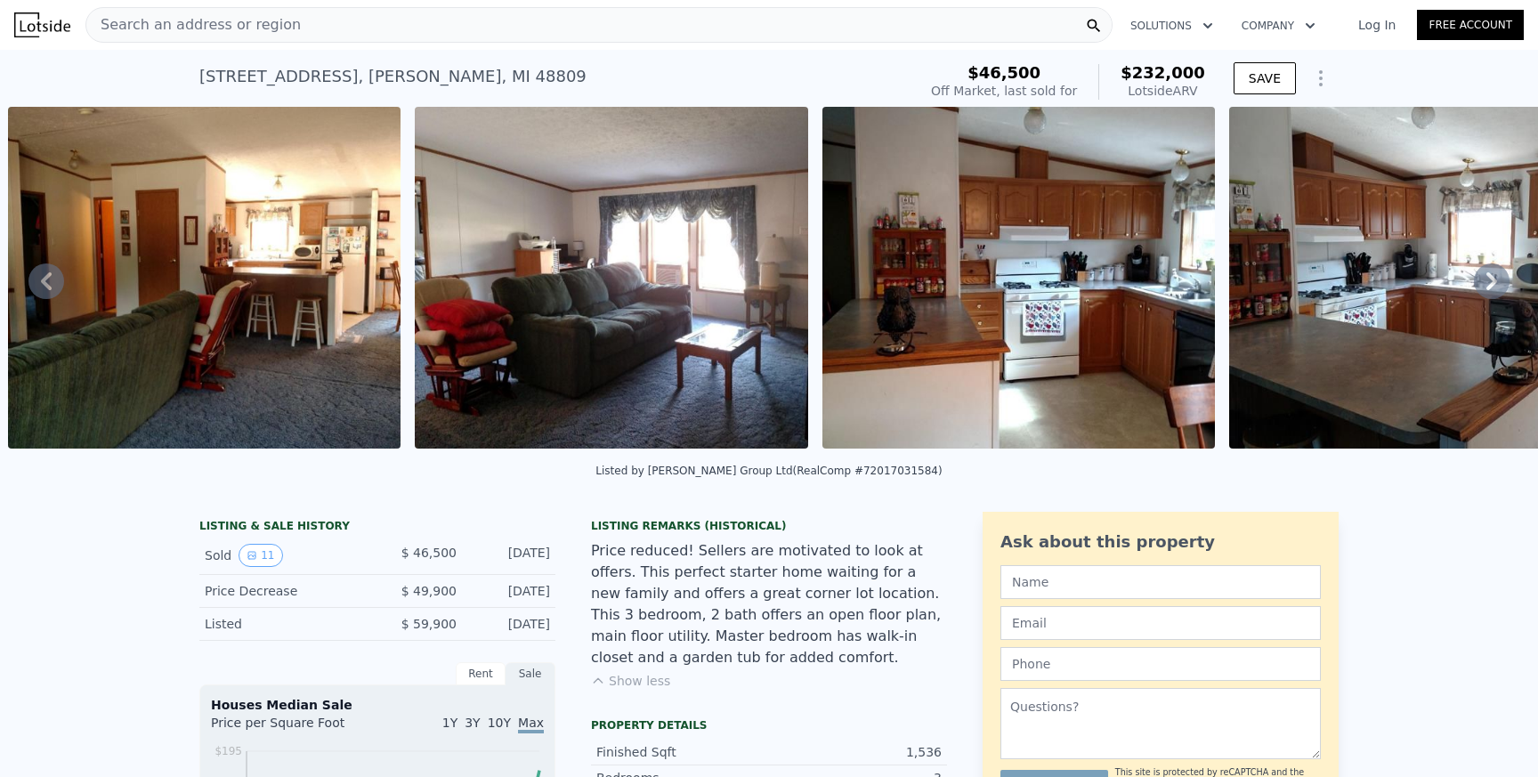
click at [1489, 282] on icon at bounding box center [1492, 281] width 36 height 36
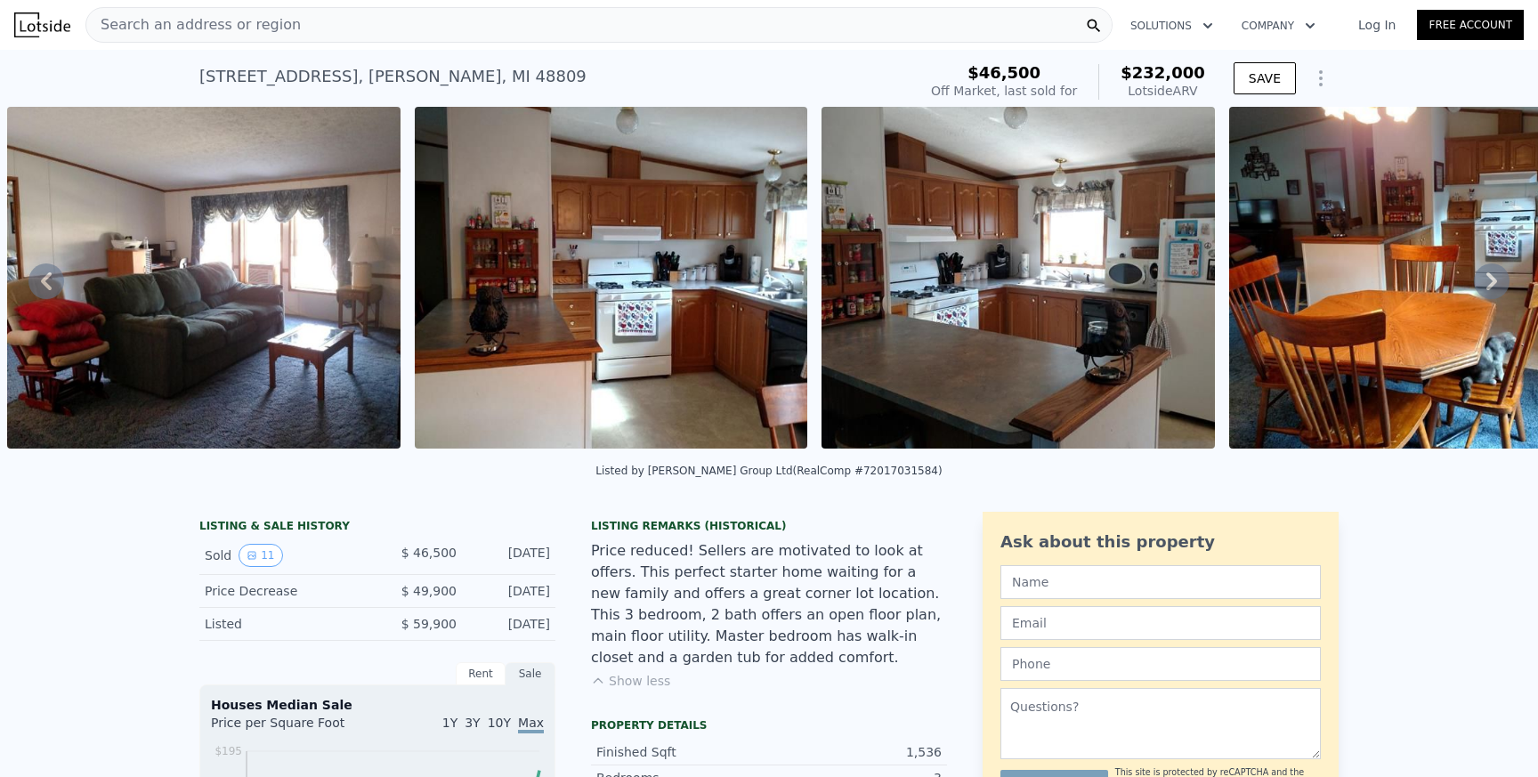
click at [1489, 281] on icon at bounding box center [1492, 281] width 36 height 36
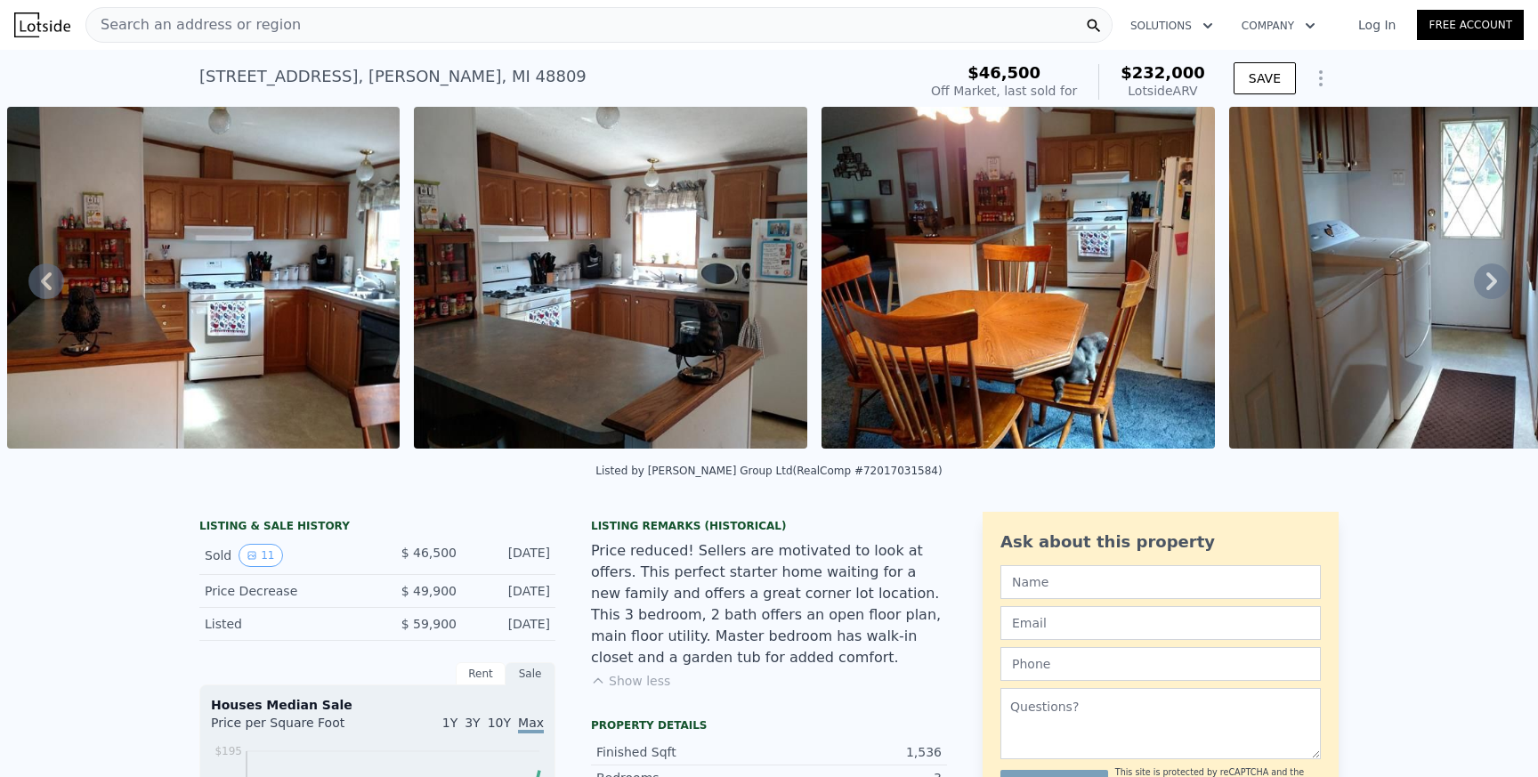
click at [1489, 281] on icon at bounding box center [1492, 281] width 36 height 36
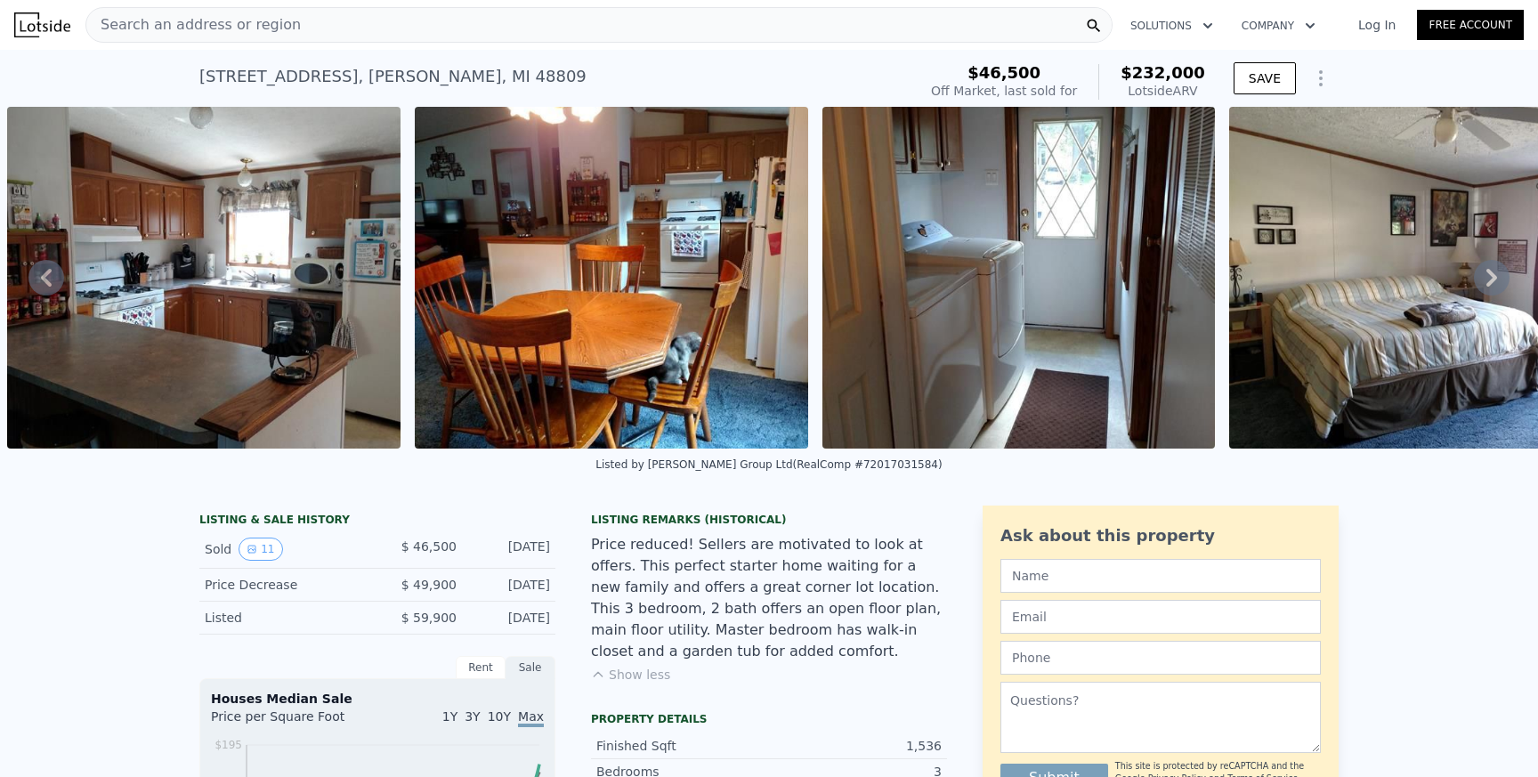
click at [1489, 281] on icon at bounding box center [1491, 278] width 11 height 18
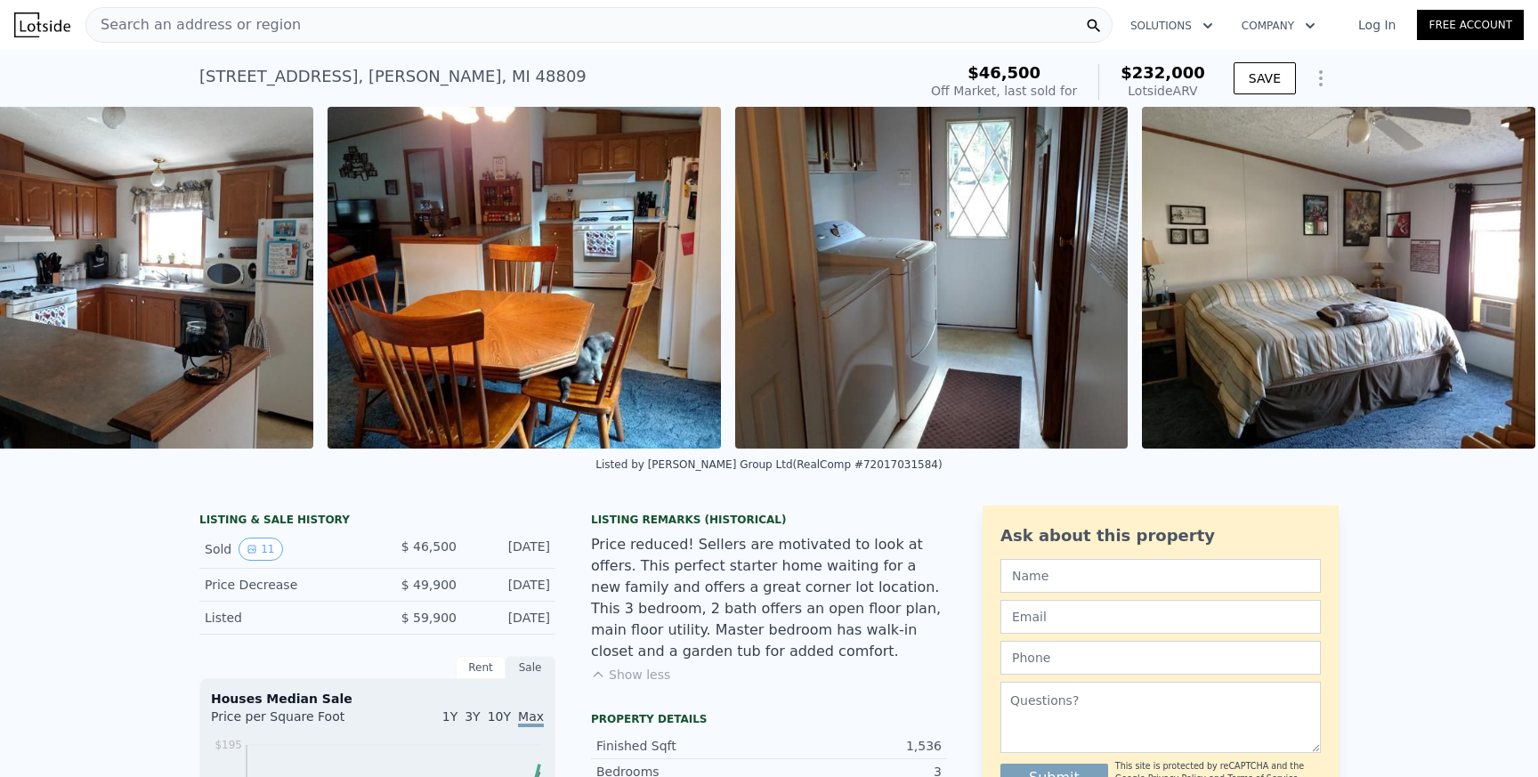
scroll to position [0, 3756]
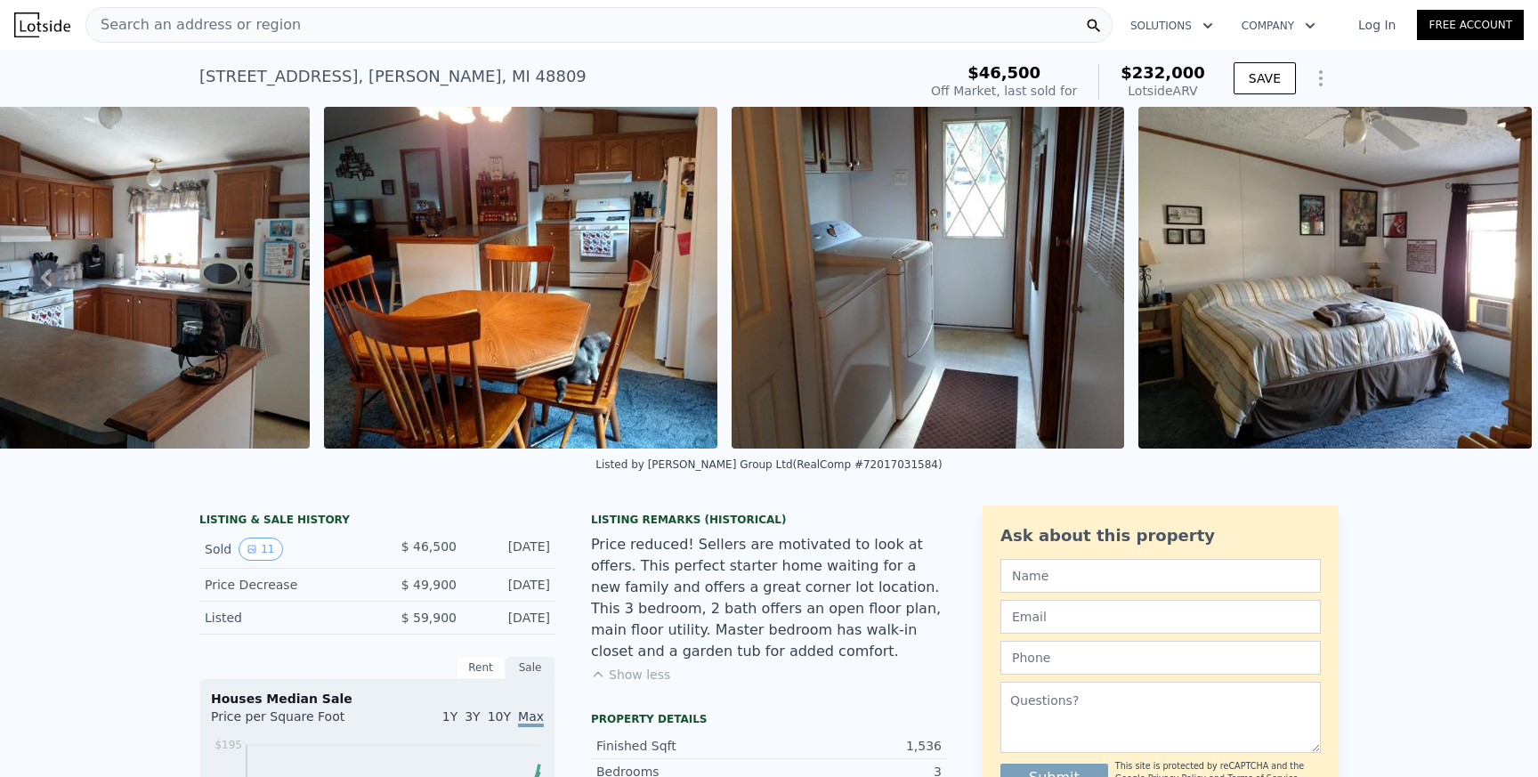
click at [1489, 281] on img at bounding box center [1334, 278] width 393 height 342
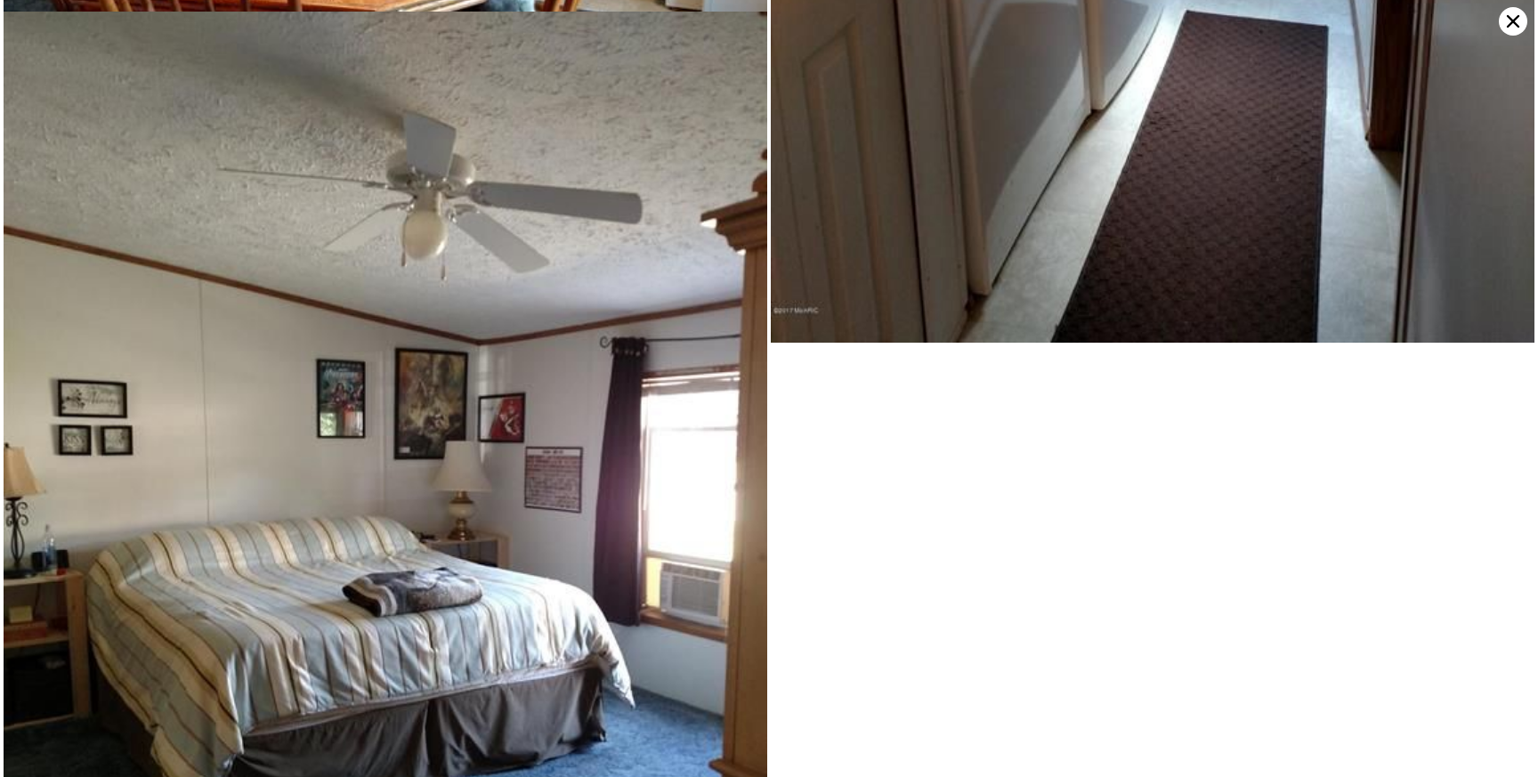
scroll to position [3435, 0]
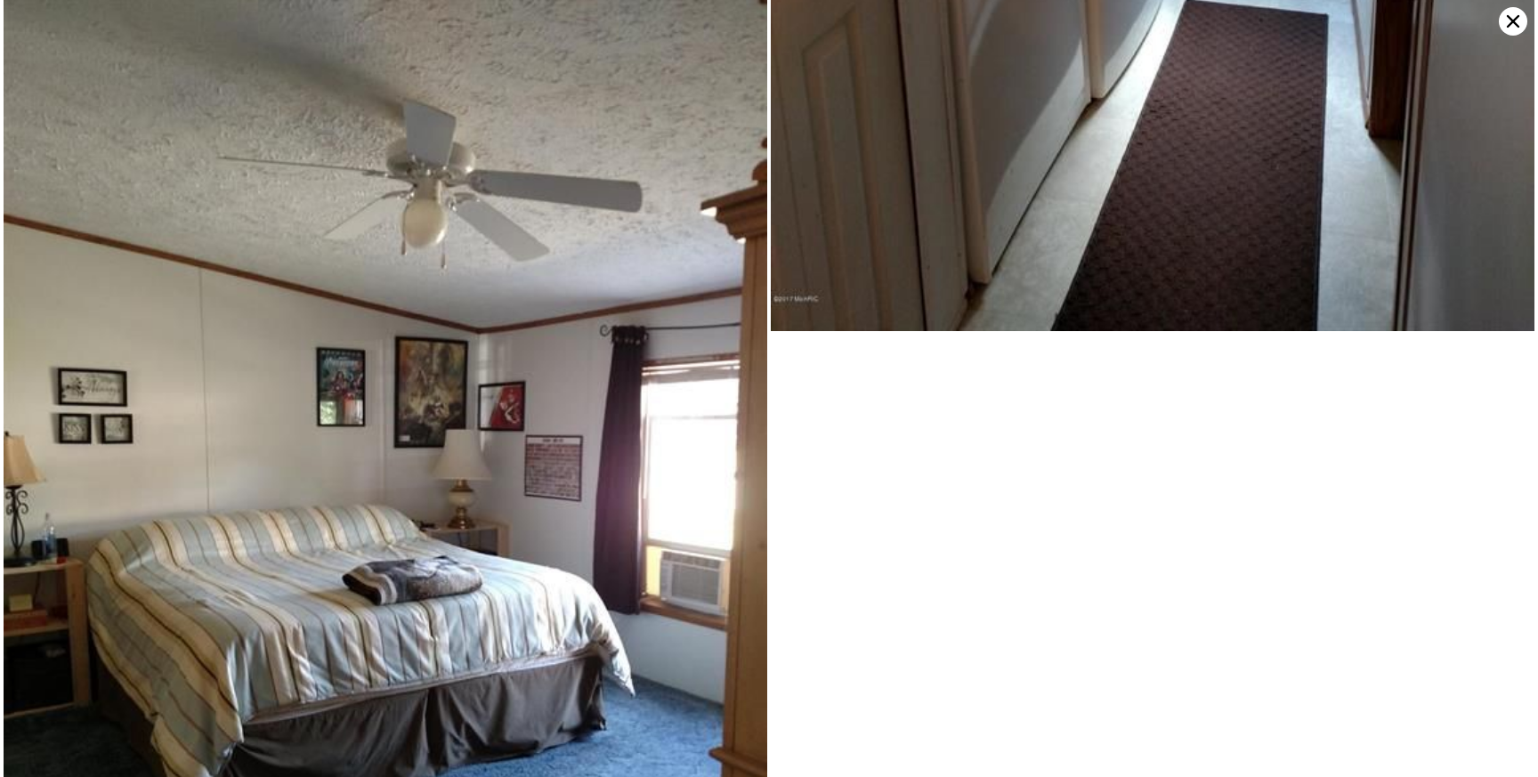
click at [1516, 28] on icon at bounding box center [1513, 21] width 28 height 28
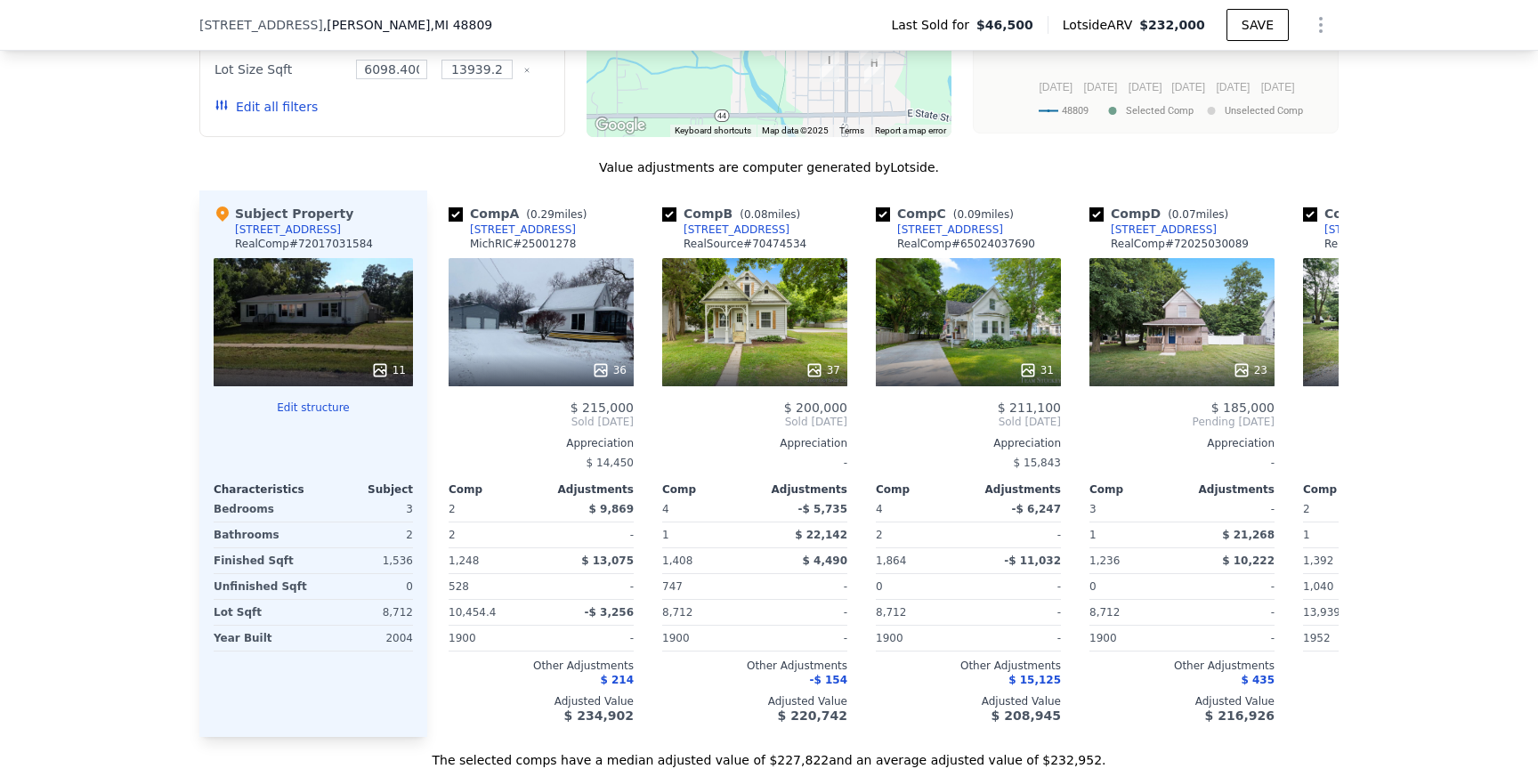
scroll to position [1531, 0]
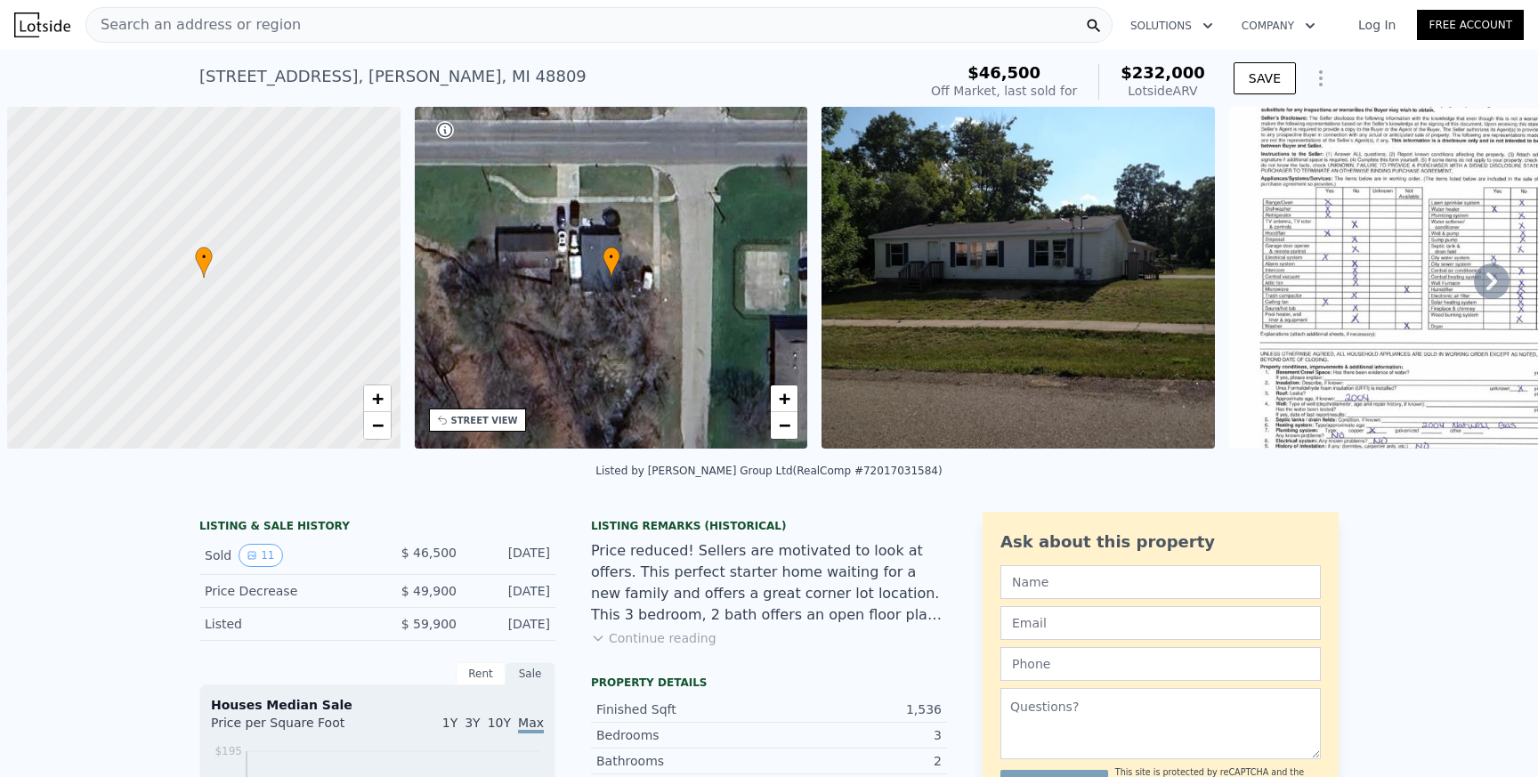
scroll to position [0, 7]
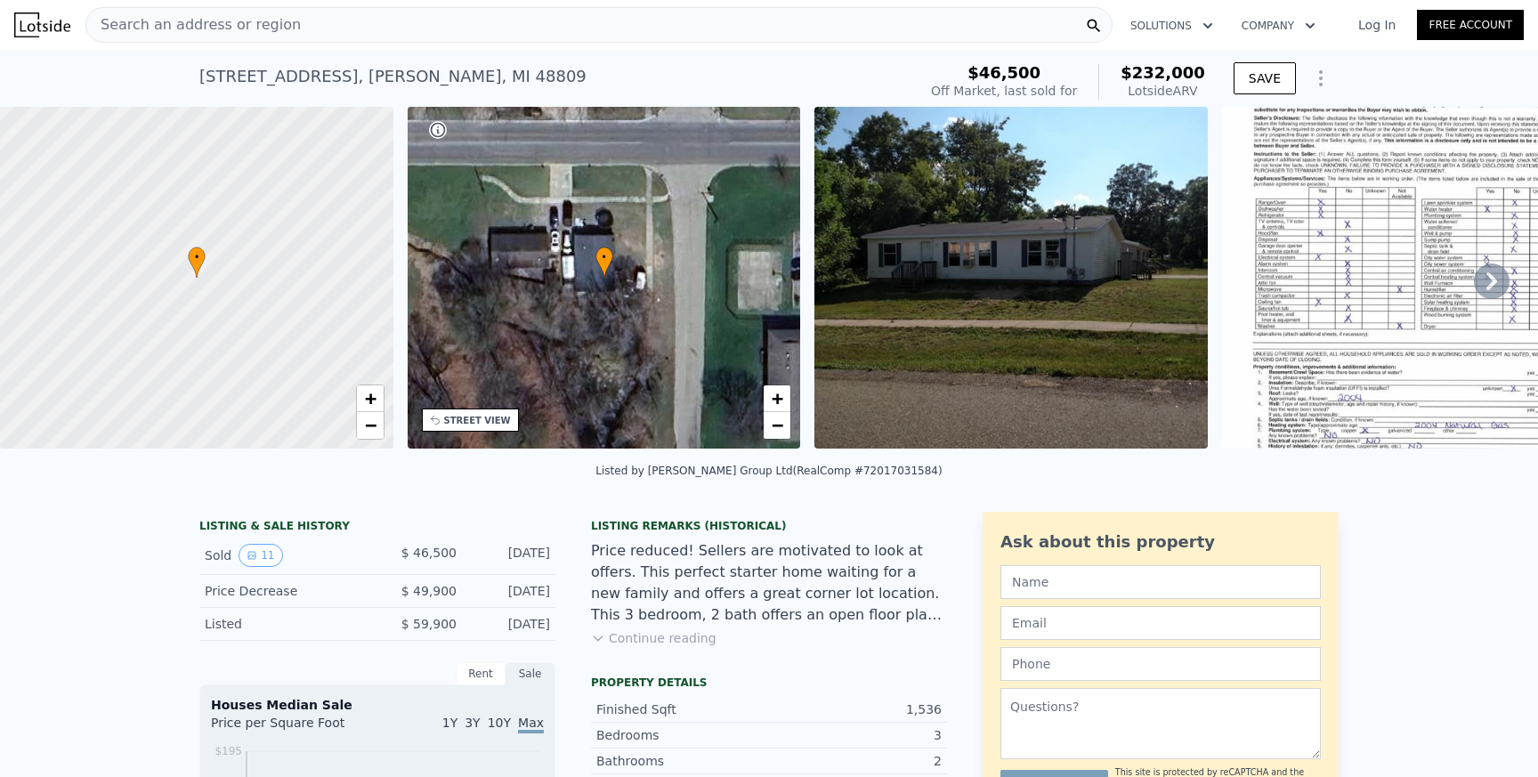
click at [279, 14] on span "Search an address or region" at bounding box center [193, 24] width 214 height 21
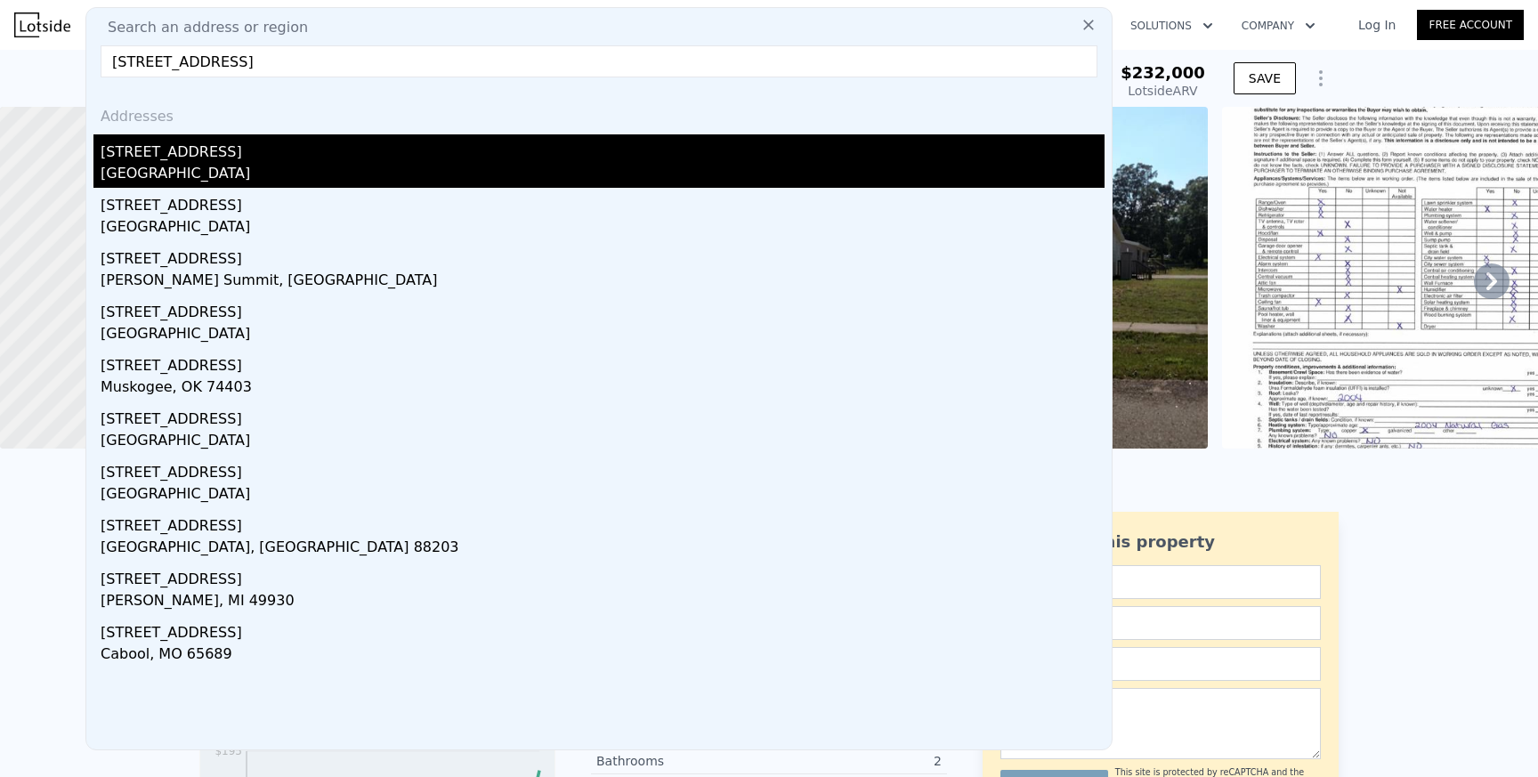
type input "1100 East Summit St gre"
click at [259, 146] on div "[STREET_ADDRESS]" at bounding box center [603, 148] width 1004 height 28
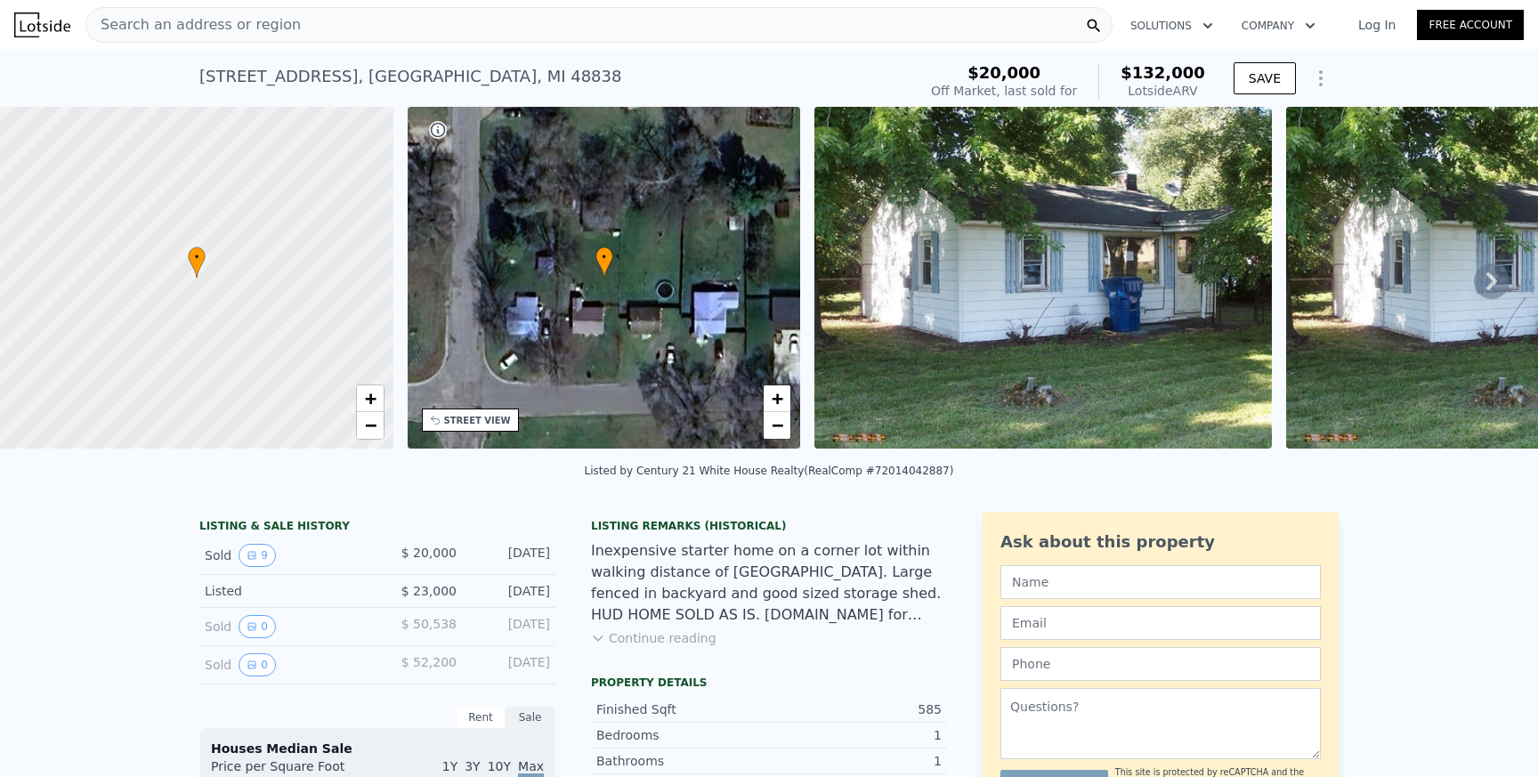
click at [1136, 278] on img at bounding box center [1042, 278] width 457 height 342
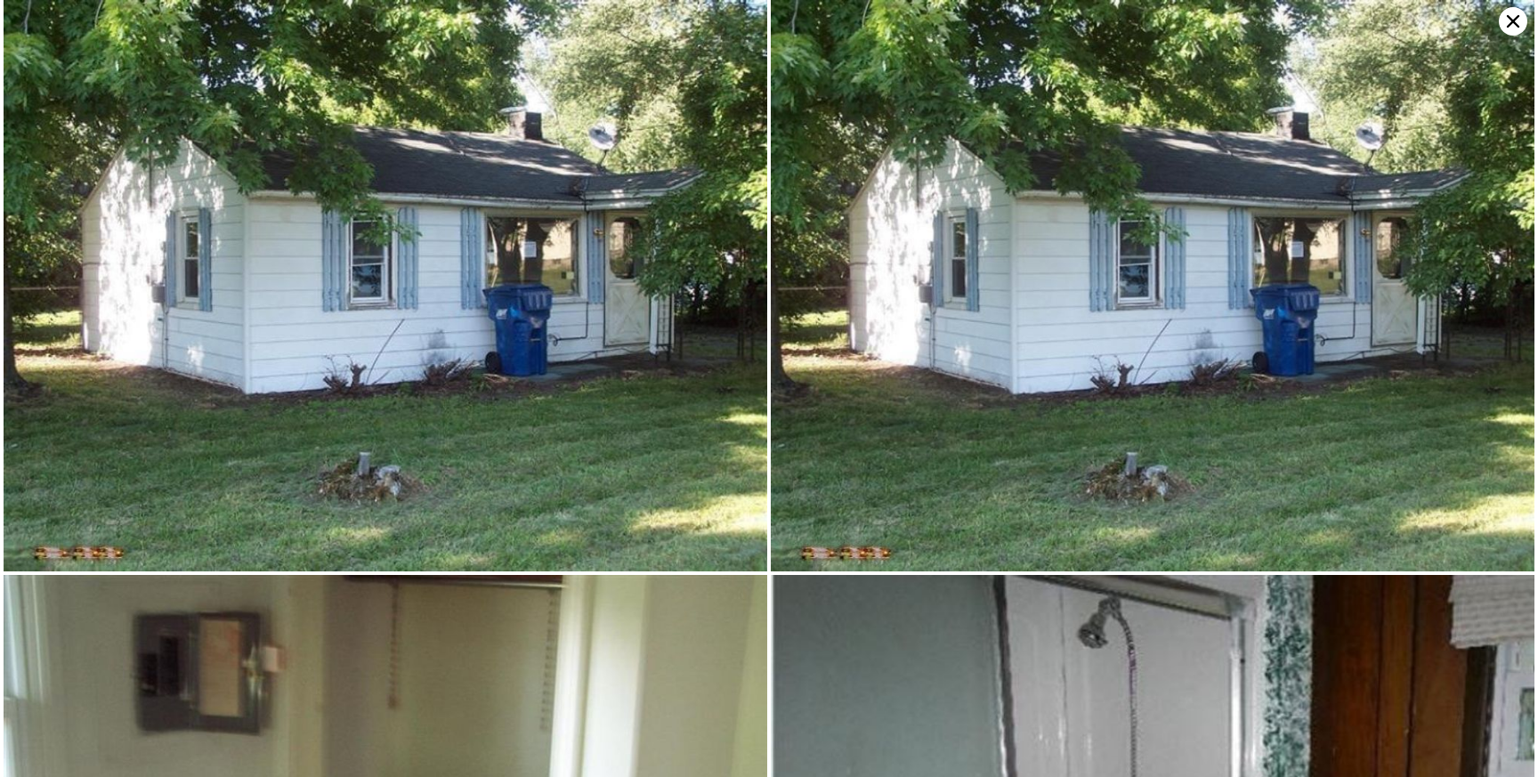
click at [1514, 28] on icon at bounding box center [1513, 21] width 28 height 28
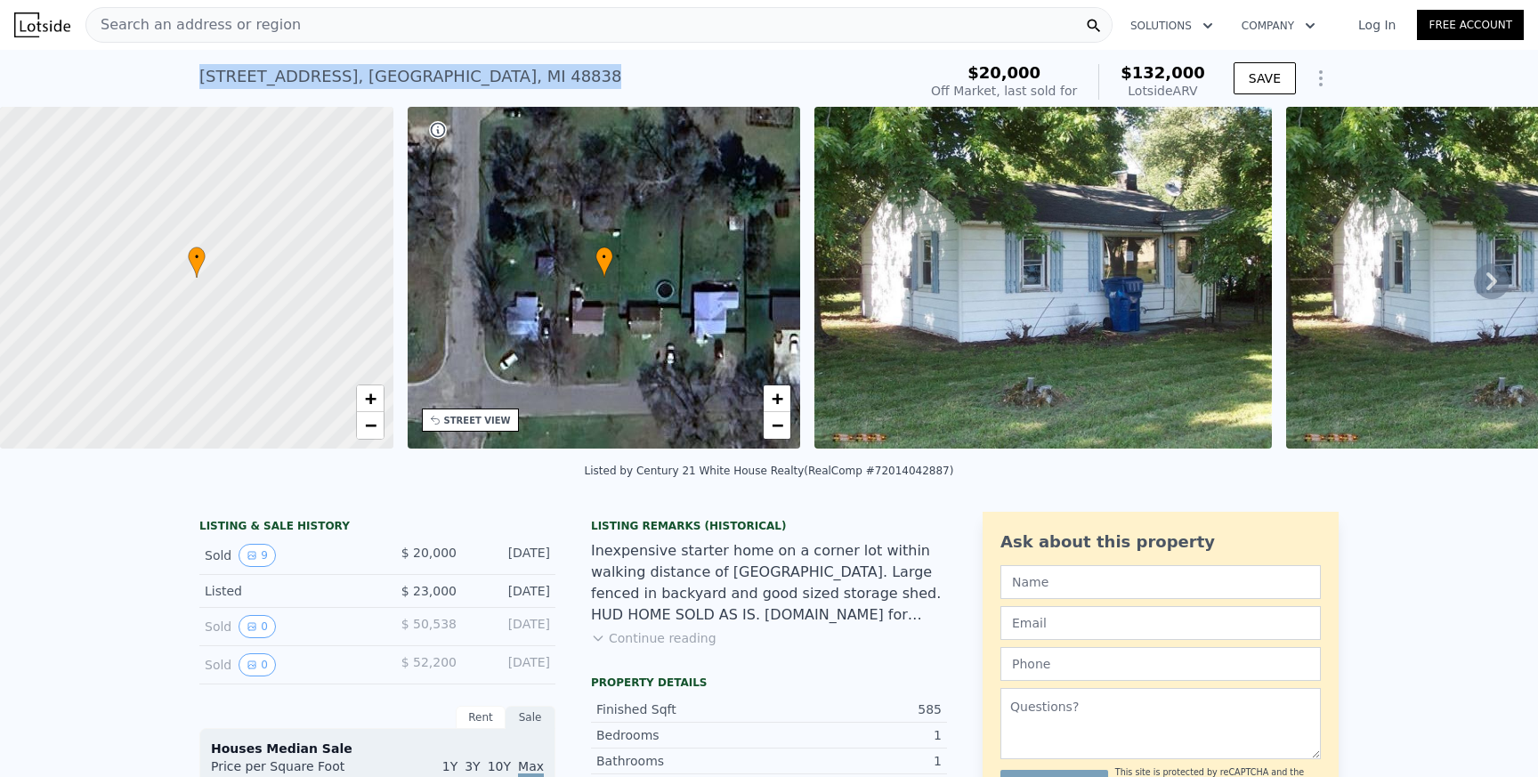
drag, startPoint x: 200, startPoint y: 77, endPoint x: 514, endPoint y: 84, distance: 314.2
click at [514, 84] on div "1100 E Summit St , Greenville , MI 48838 Sold Oct 2014 for $20k (~ARV $132k )" at bounding box center [554, 82] width 710 height 50
copy div "1100 E Summit St , Greenville , MI 48838"
drag, startPoint x: 402, startPoint y: 554, endPoint x: 560, endPoint y: 555, distance: 157.5
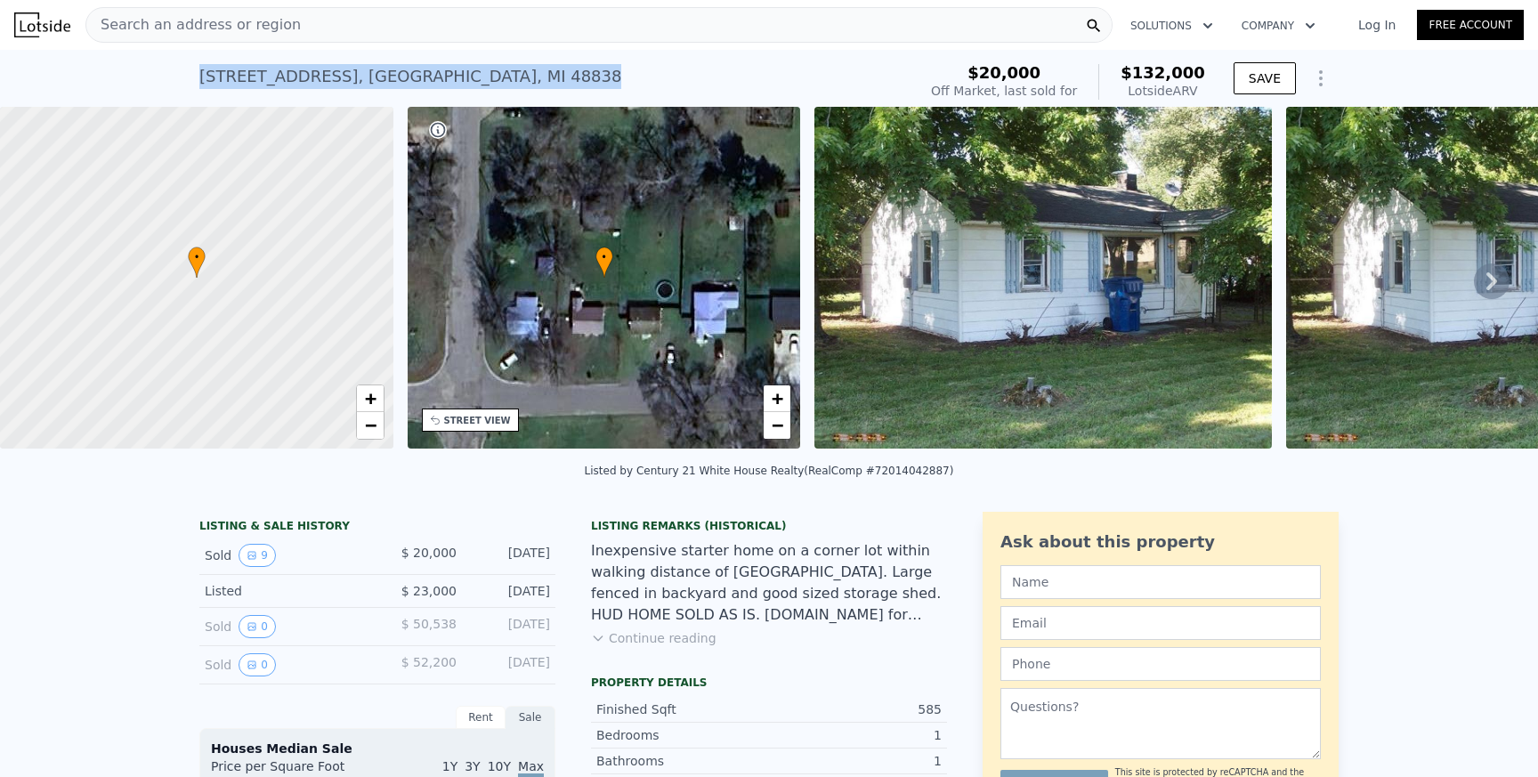
copy div "$ 20,000 Oct 6, 2014"
click at [949, 304] on img at bounding box center [1042, 278] width 457 height 342
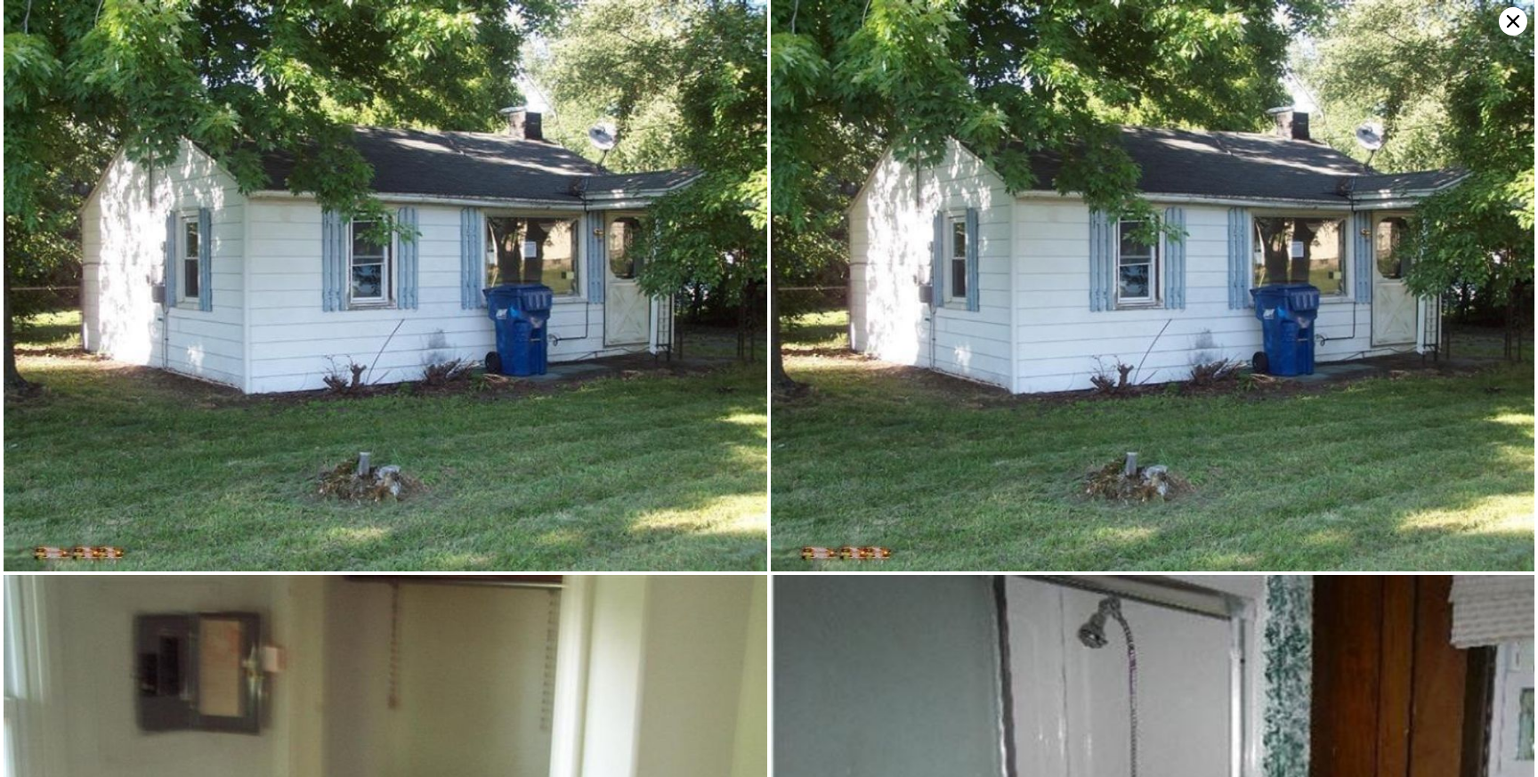
click at [1519, 18] on icon at bounding box center [1513, 21] width 28 height 28
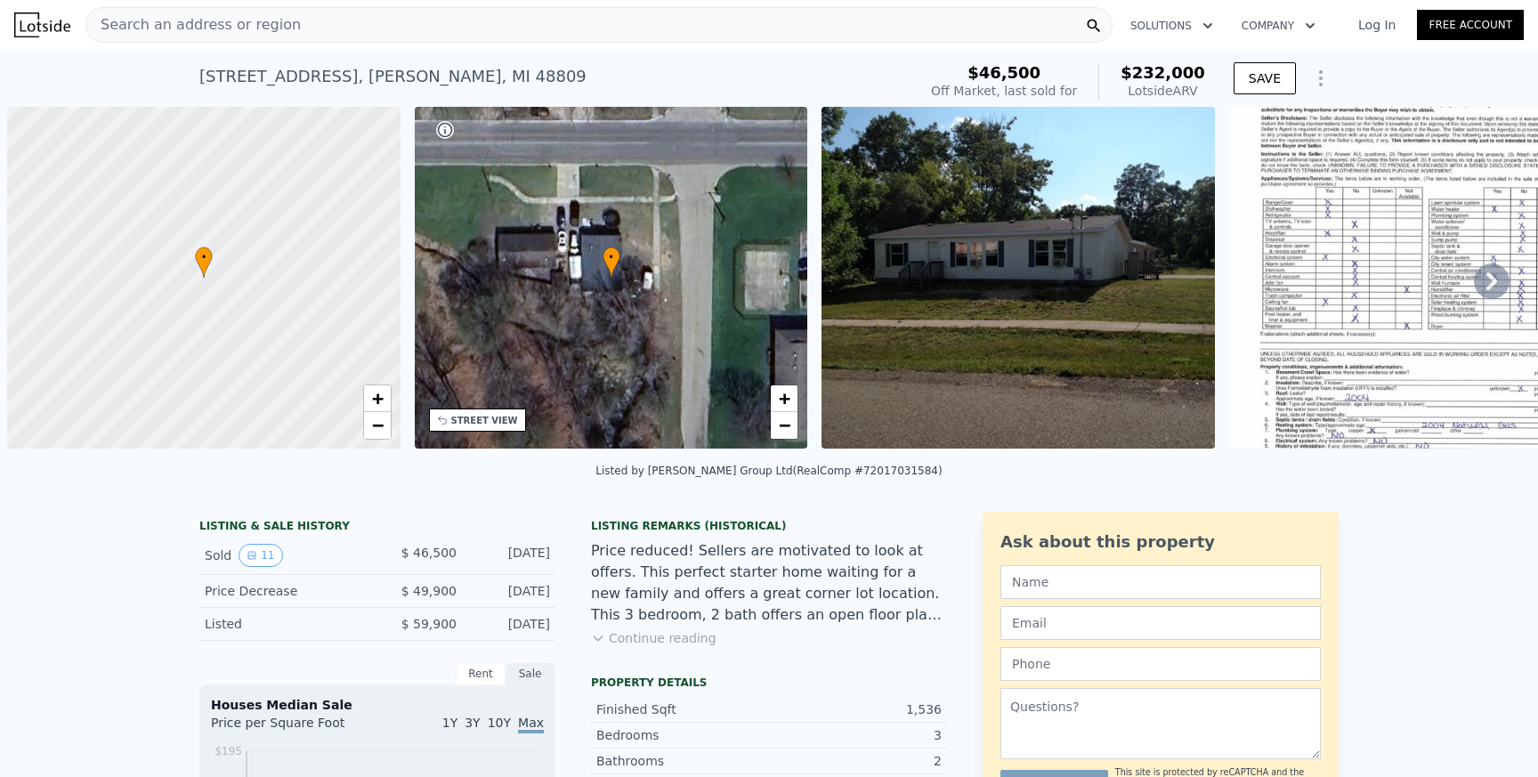
scroll to position [0, 7]
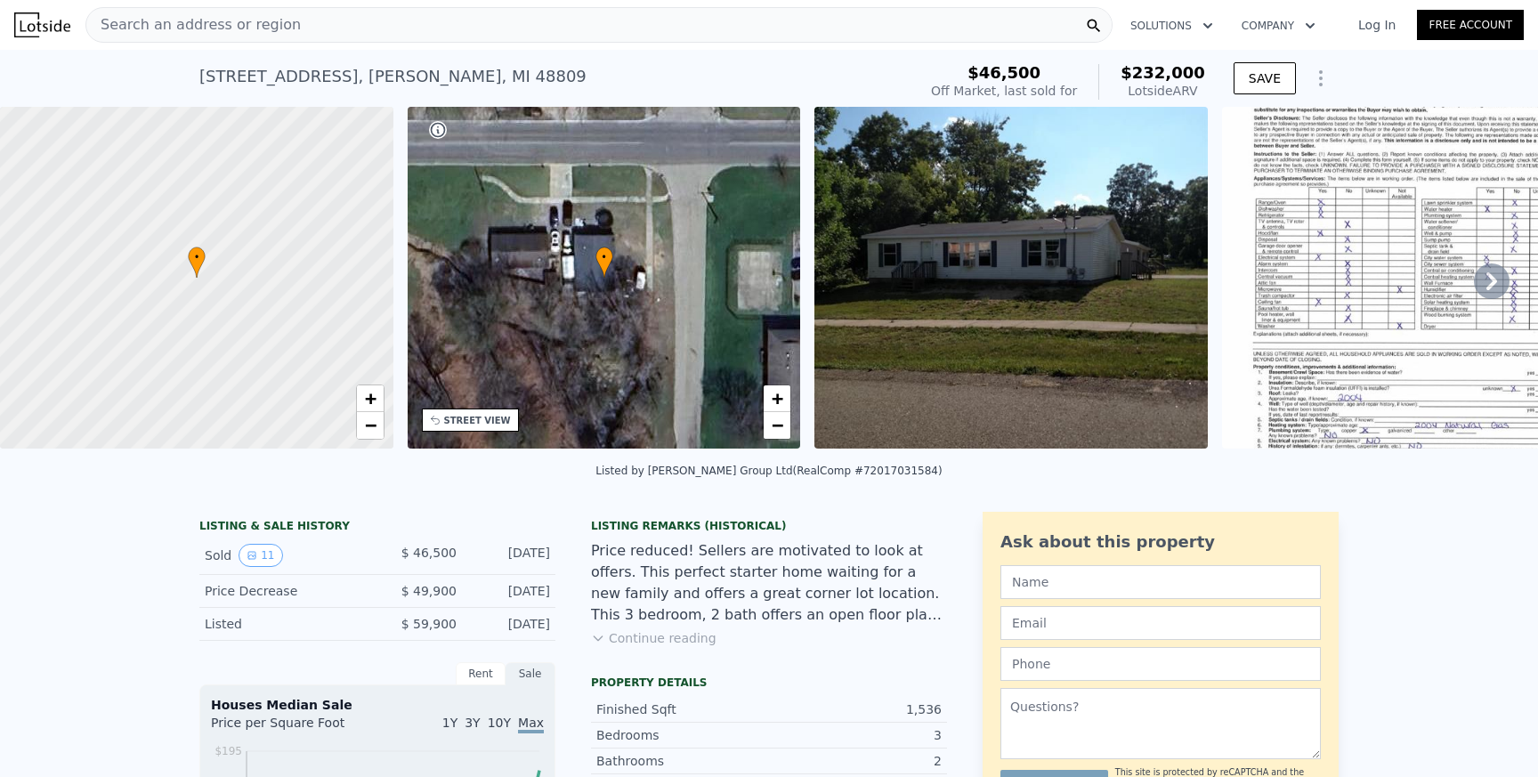
click at [498, 19] on div "Search an address or region" at bounding box center [598, 25] width 1027 height 36
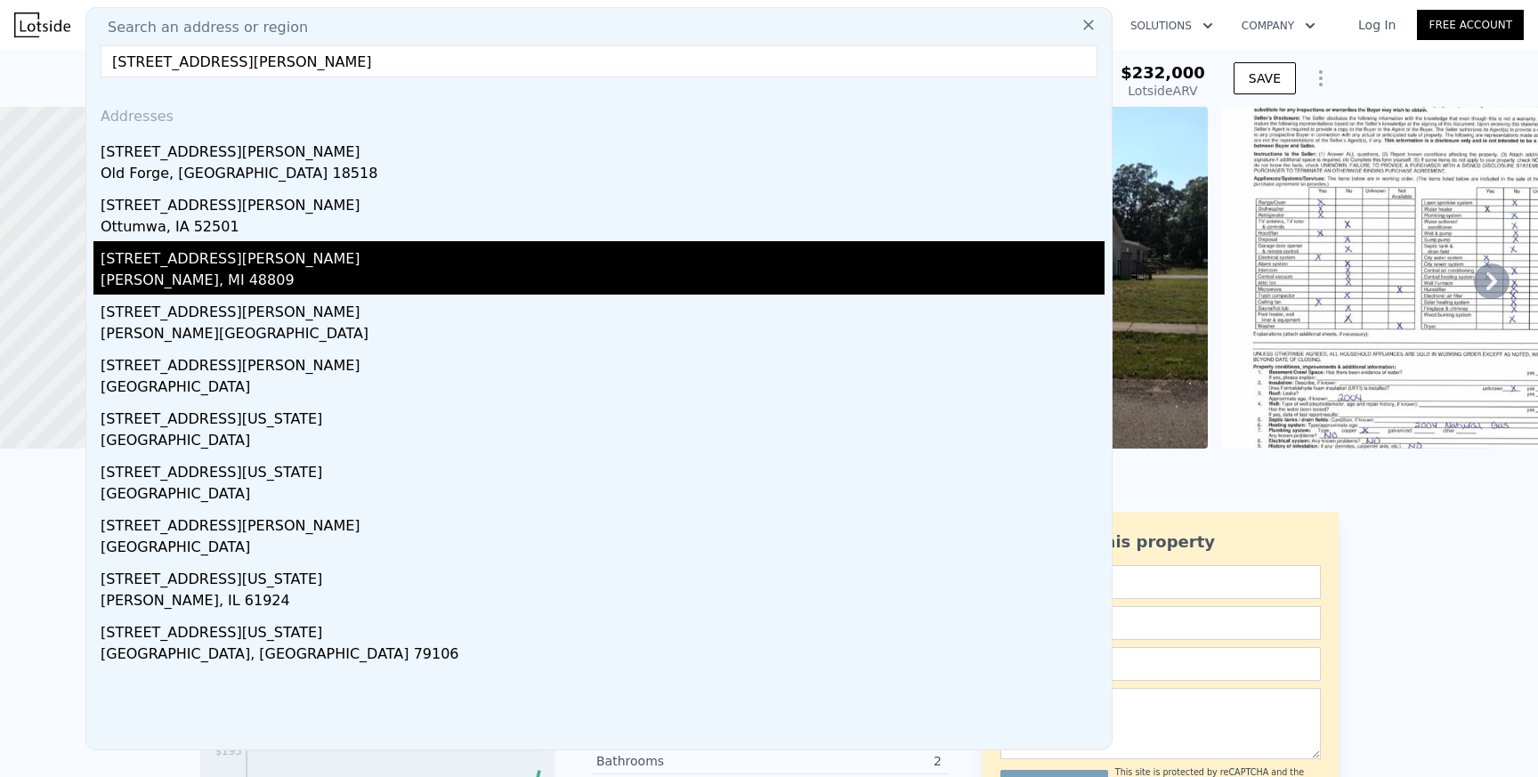
type input "310 w mary st"
click at [295, 270] on div "[PERSON_NAME], MI 48809" at bounding box center [603, 282] width 1004 height 25
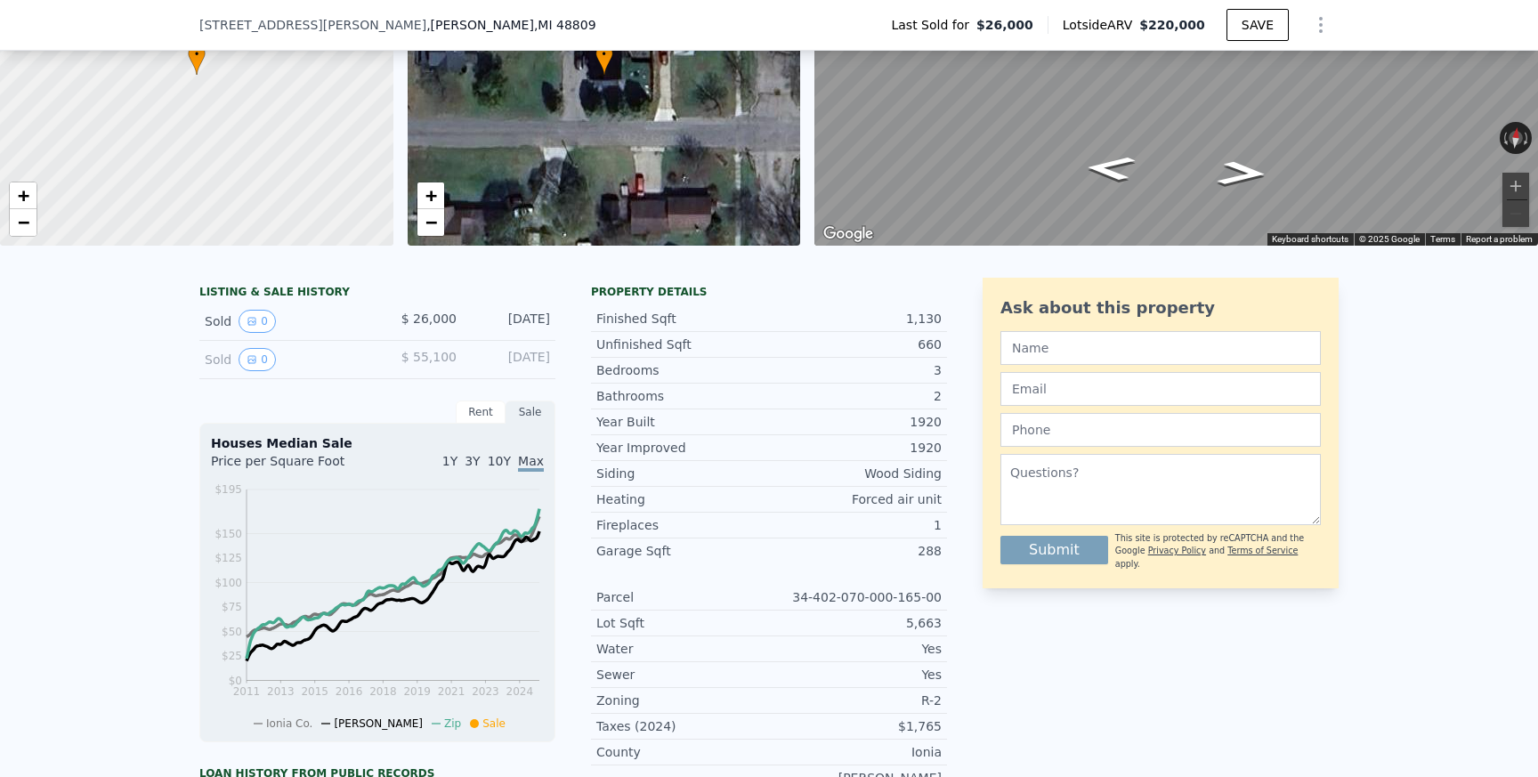
scroll to position [187, 0]
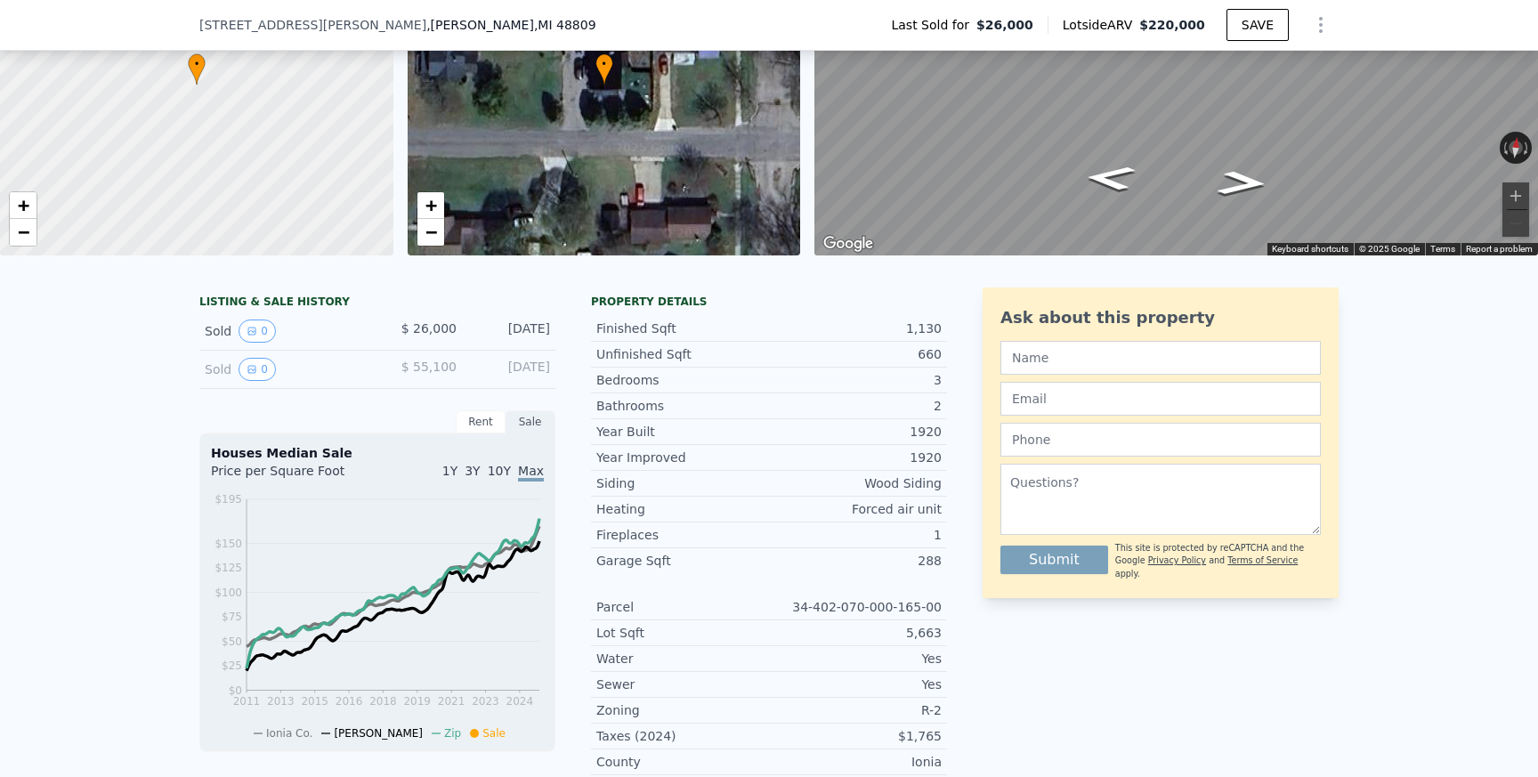
drag, startPoint x: 415, startPoint y: 327, endPoint x: 553, endPoint y: 332, distance: 138.0
click at [553, 332] on div "Sold 0 $ 26,000 Mar 30, 2009" at bounding box center [377, 331] width 356 height 38
click at [414, 325] on span "$ 26,000" at bounding box center [428, 328] width 55 height 14
drag, startPoint x: 403, startPoint y: 326, endPoint x: 547, endPoint y: 326, distance: 144.2
click at [547, 326] on div "Sold 0 $ 26,000 Mar 30, 2009" at bounding box center [377, 331] width 356 height 38
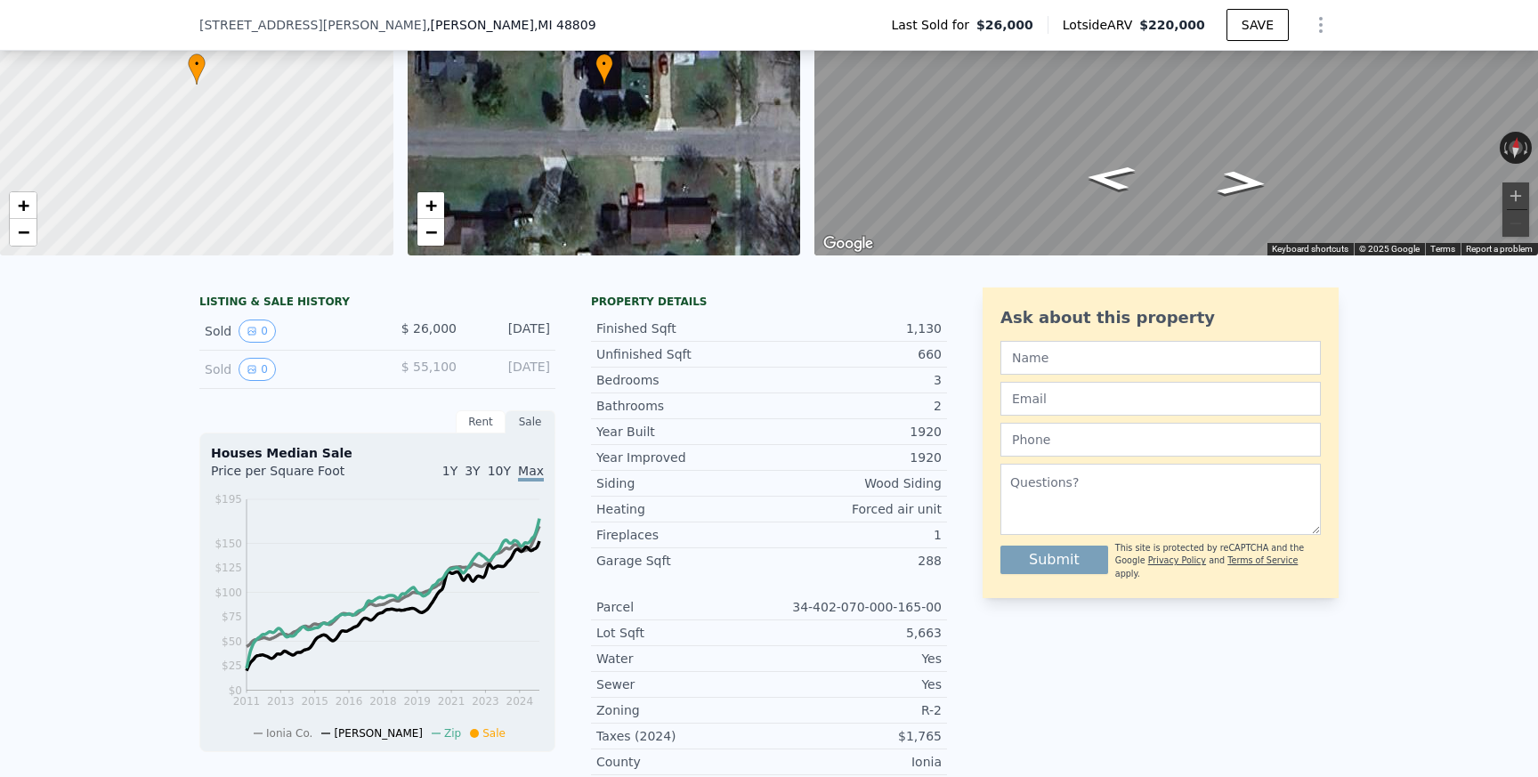
copy div "$ 26,000 Mar 30, 2009"
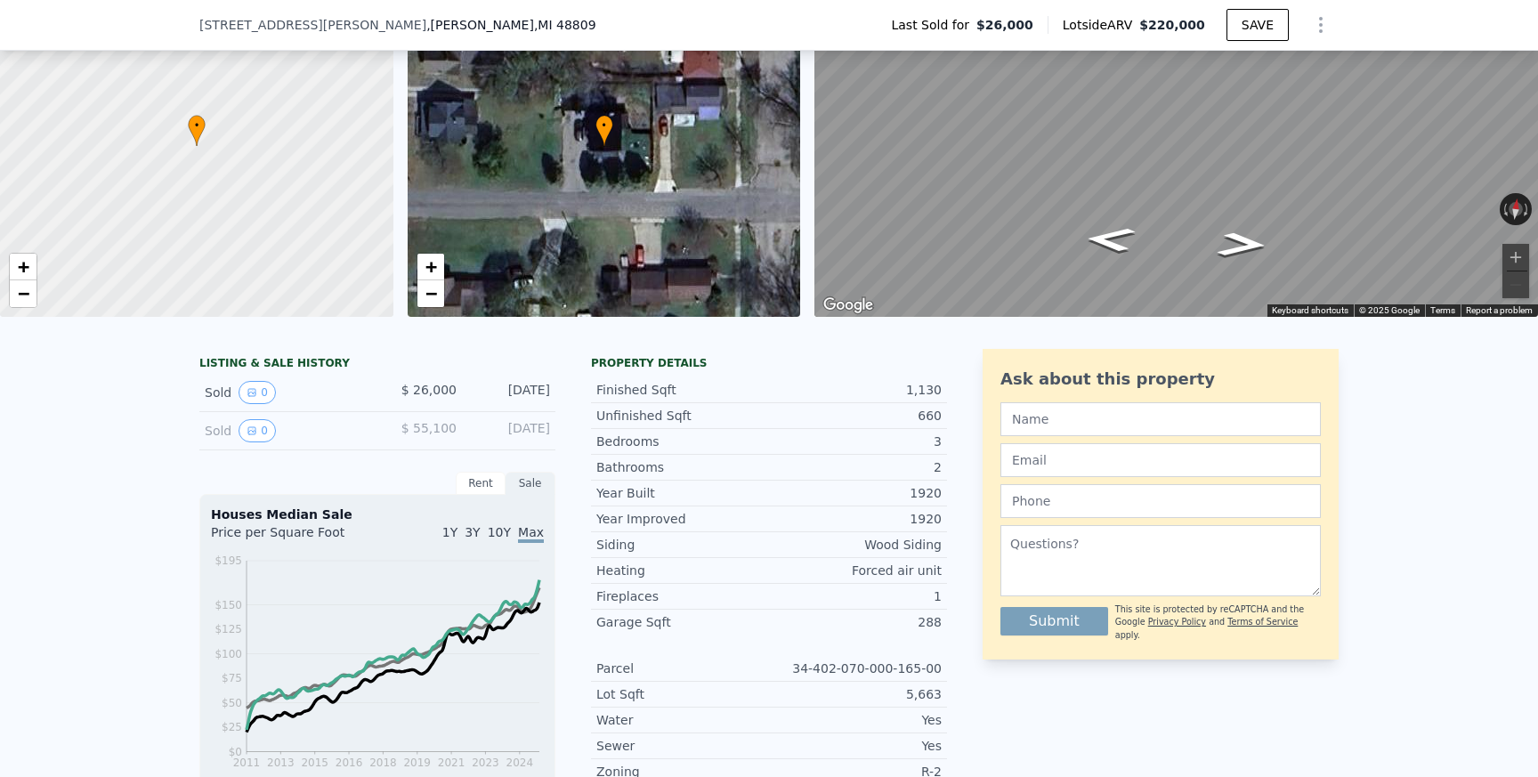
scroll to position [0, 0]
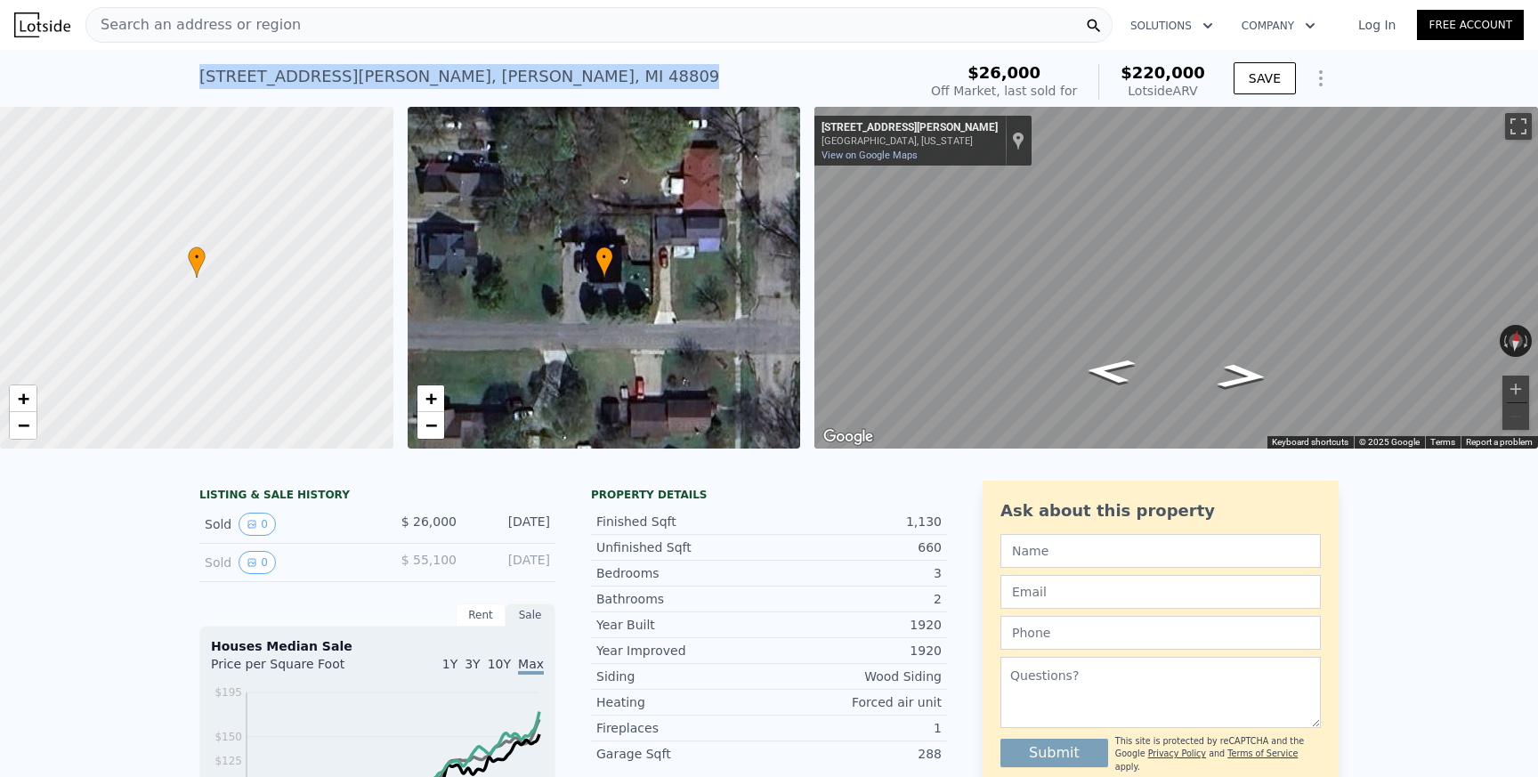
drag, startPoint x: 202, startPoint y: 71, endPoint x: 468, endPoint y: 71, distance: 266.1
click at [468, 71] on div "310 W Mary St , Belding , MI 48809 Sold Mar 2009 for $26k (~ARV $220k )" at bounding box center [554, 82] width 710 height 50
copy div "310 W Mary St , Belding , MI 48809"
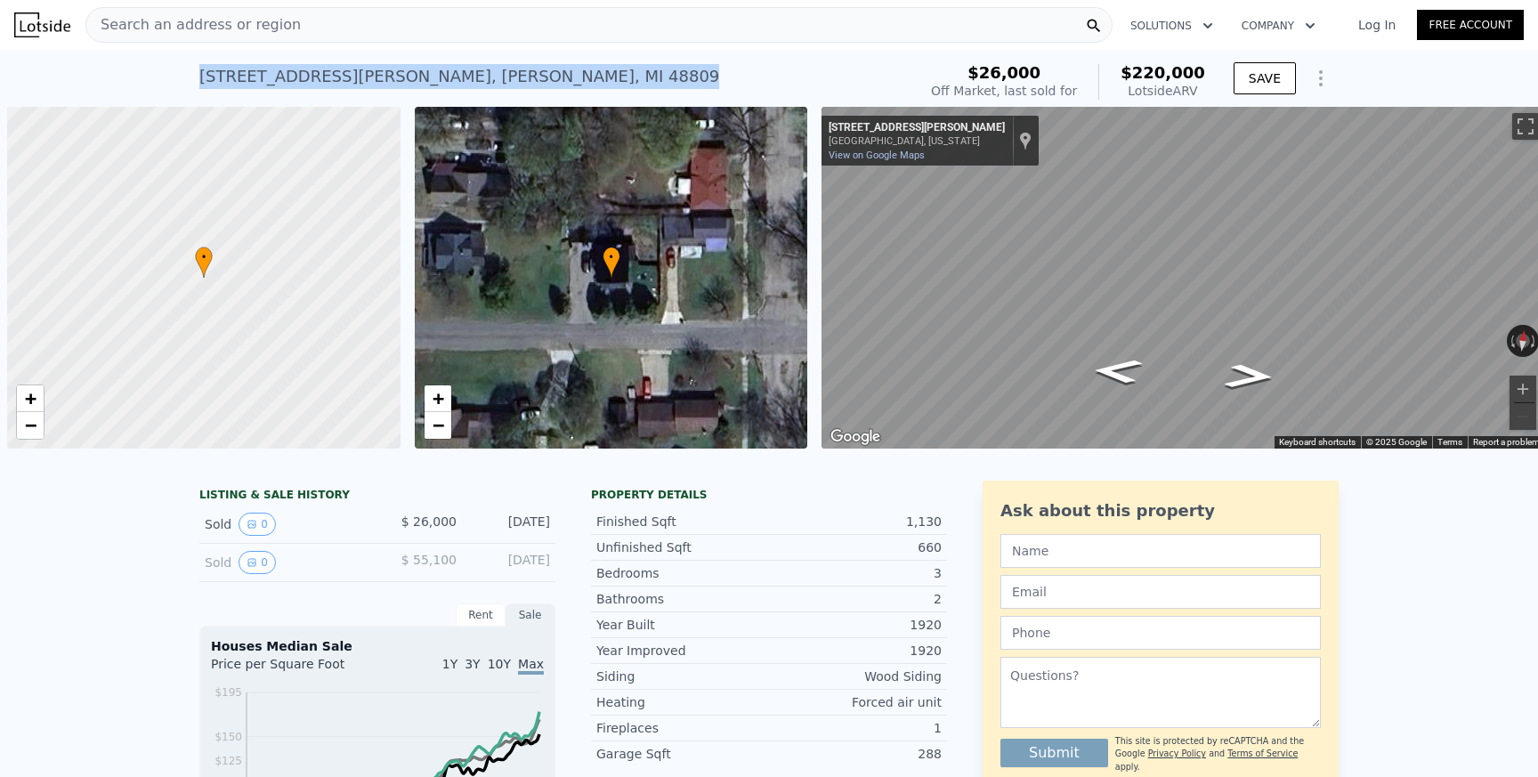
scroll to position [0, 7]
